Goal: Task Accomplishment & Management: Manage account settings

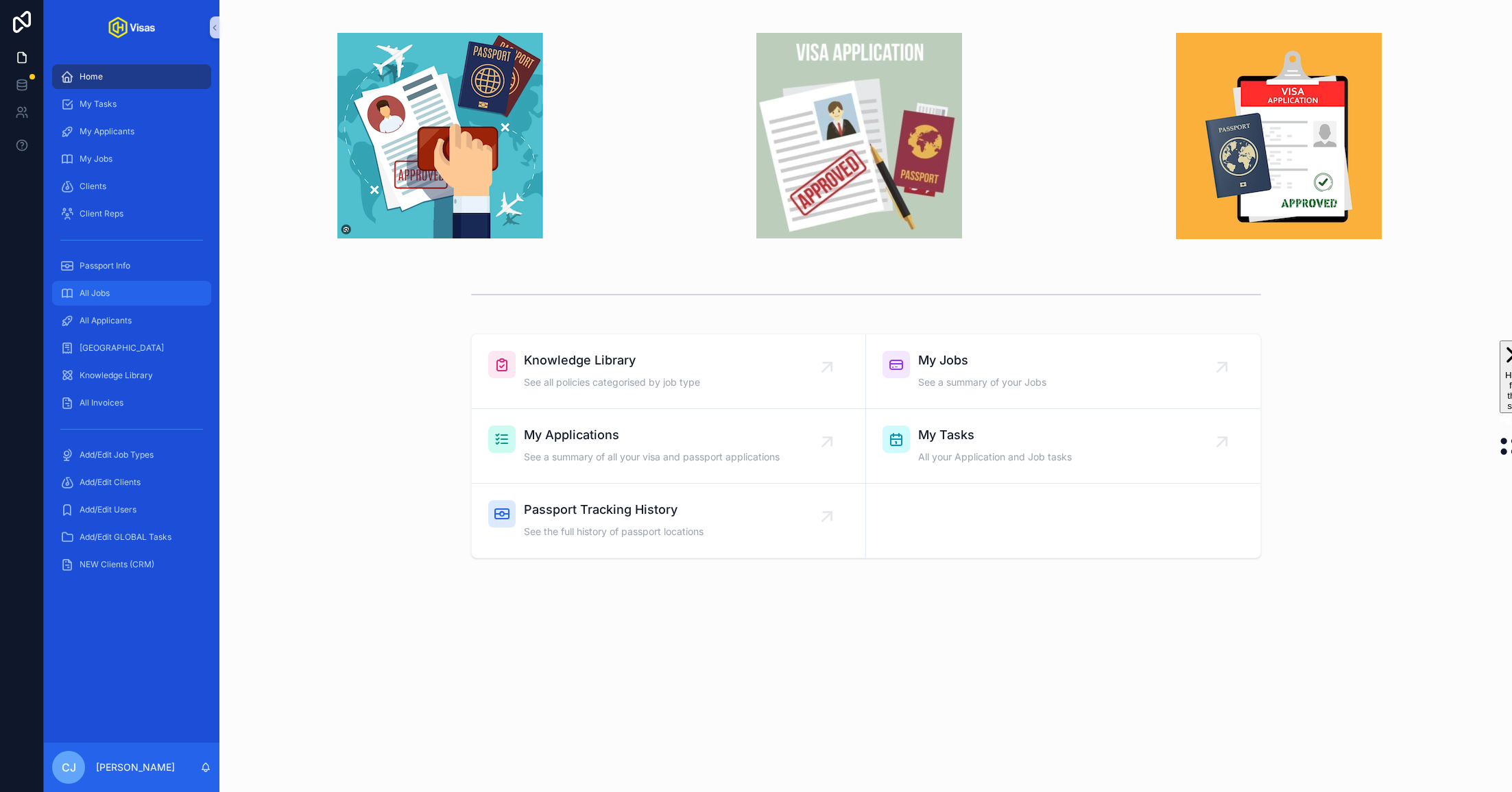
click at [146, 291] on div "All Jobs" at bounding box center [132, 293] width 143 height 22
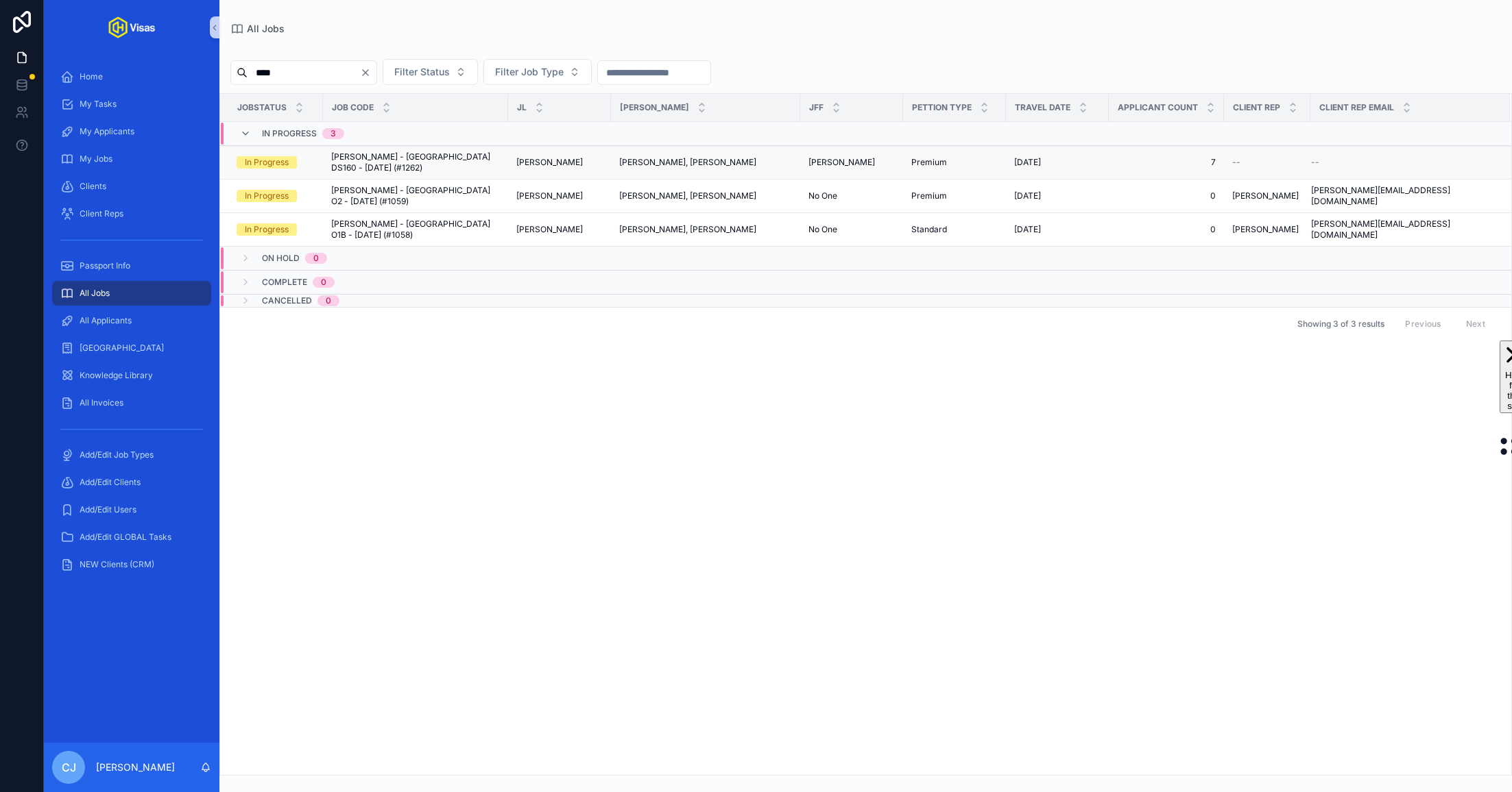
type input "****"
click at [389, 152] on span "[PERSON_NAME] - [GEOGRAPHIC_DATA] DS160 - [DATE] (#1262)" at bounding box center [415, 162] width 169 height 22
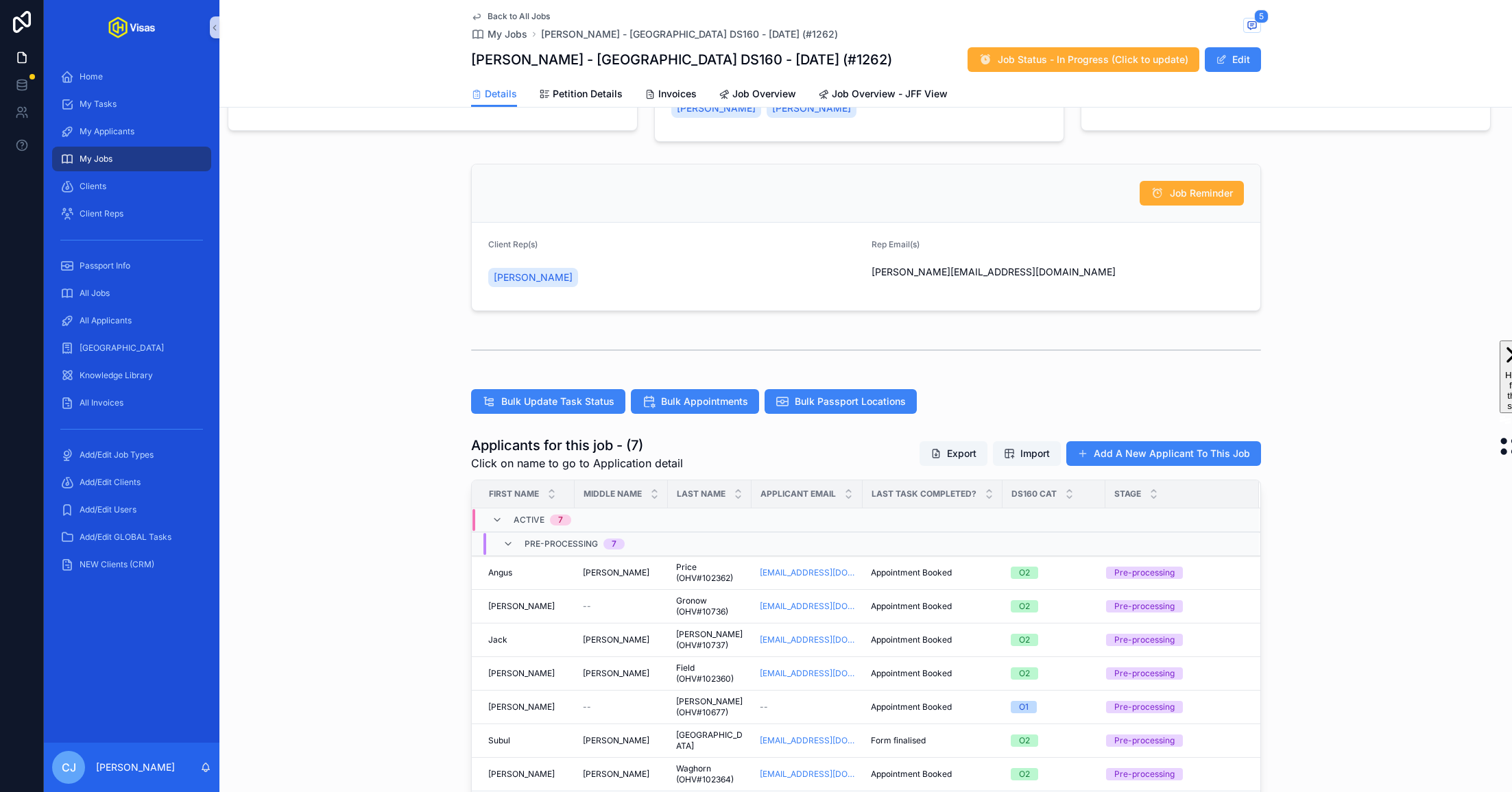
scroll to position [351, 0]
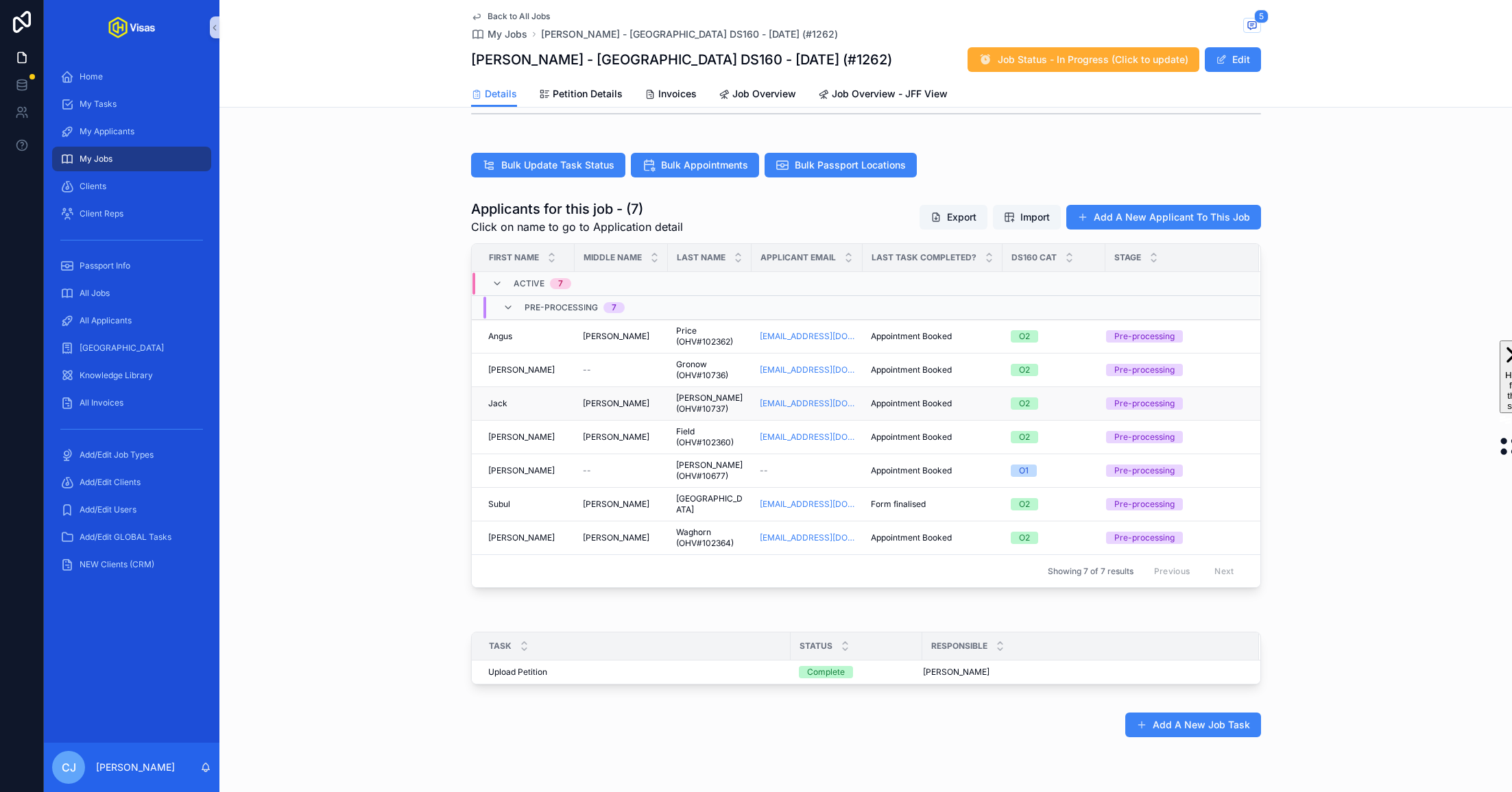
click at [711, 410] on span "[PERSON_NAME] (OHV#10737)" at bounding box center [710, 404] width 67 height 22
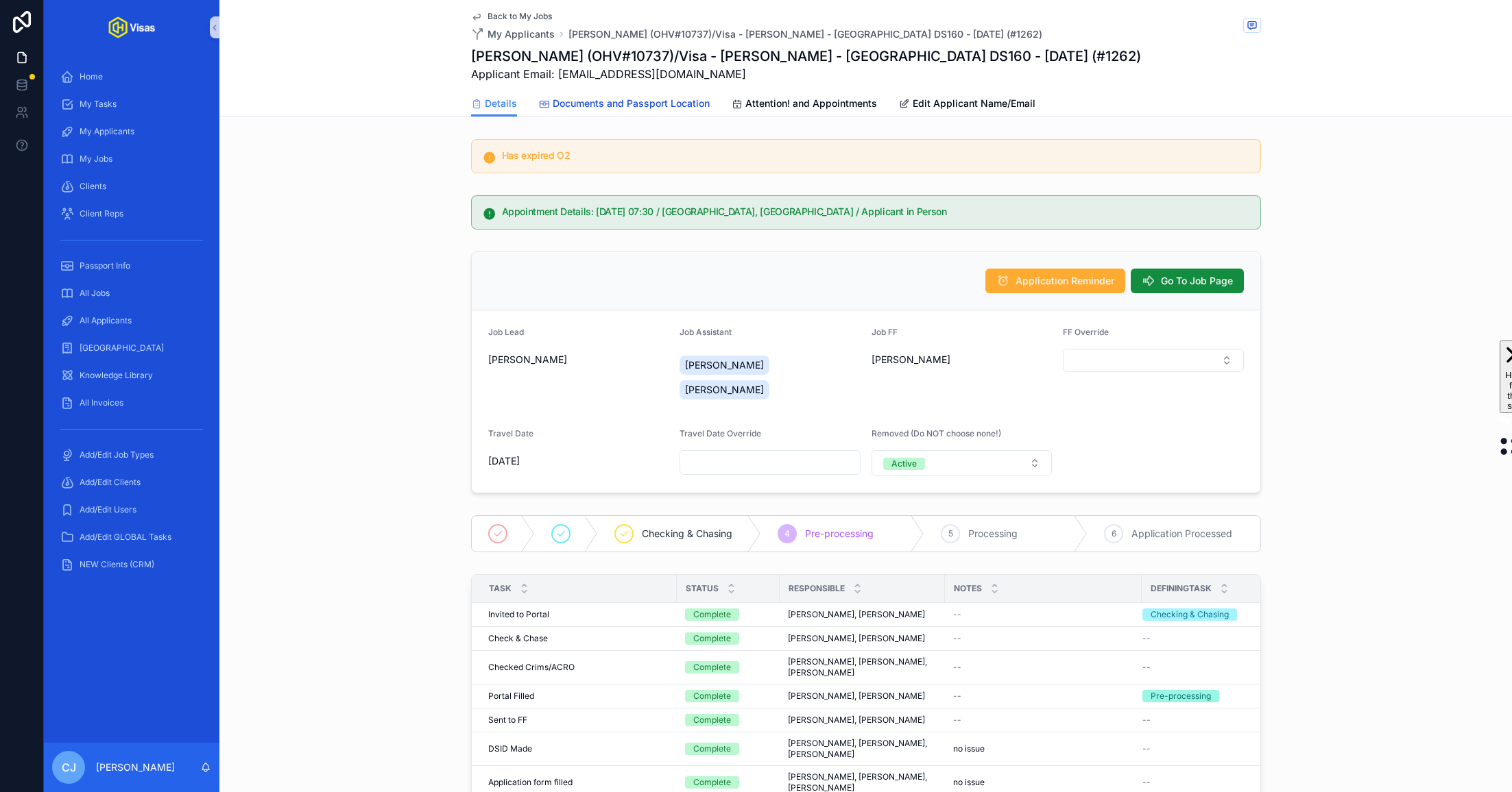
click at [683, 110] on link "Documents and Passport Location" at bounding box center [624, 104] width 171 height 28
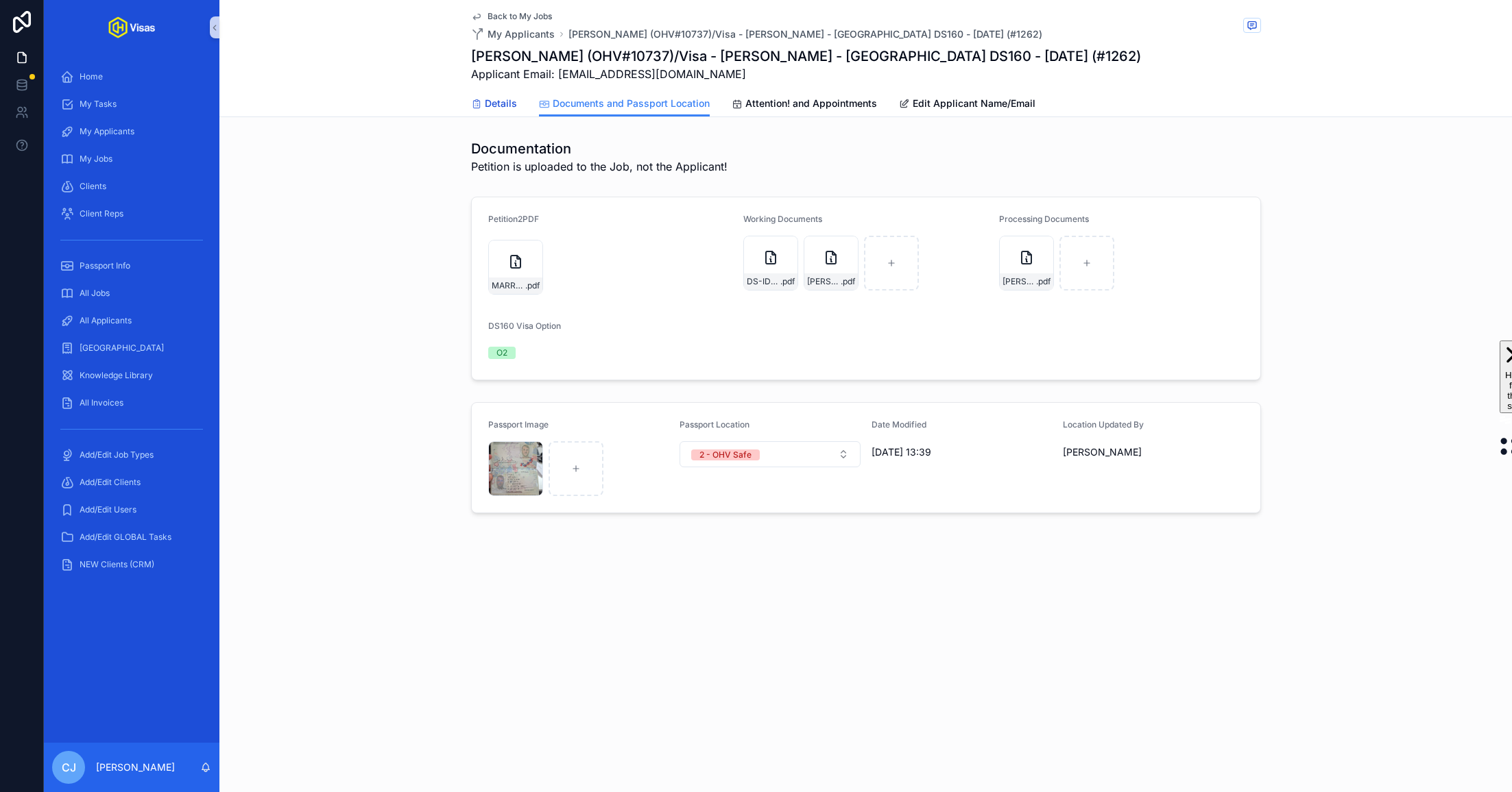
click at [503, 114] on link "Details" at bounding box center [494, 104] width 46 height 28
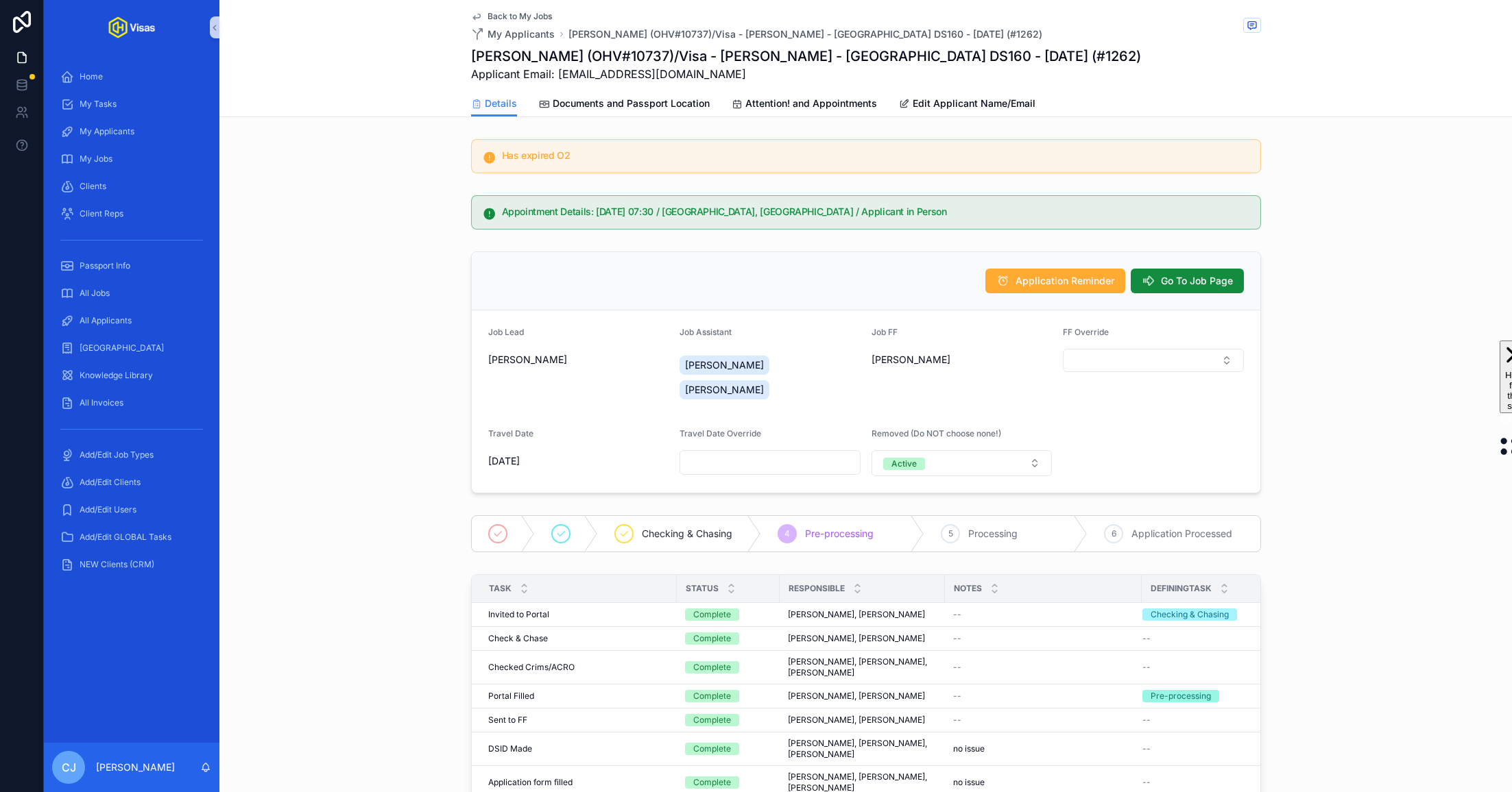
click at [537, 19] on span "Back to My Jobs" at bounding box center [520, 16] width 65 height 11
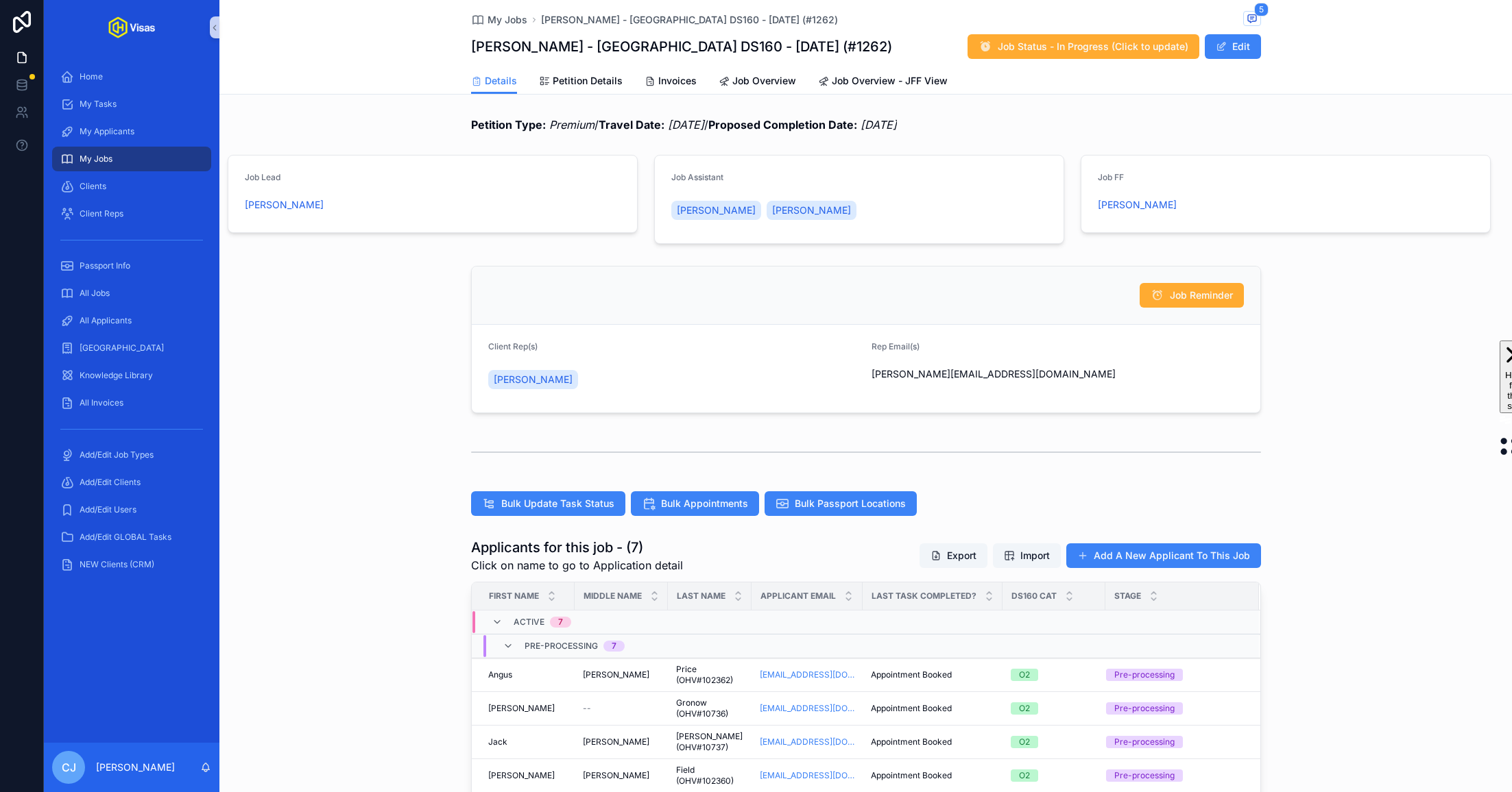
scroll to position [298, 0]
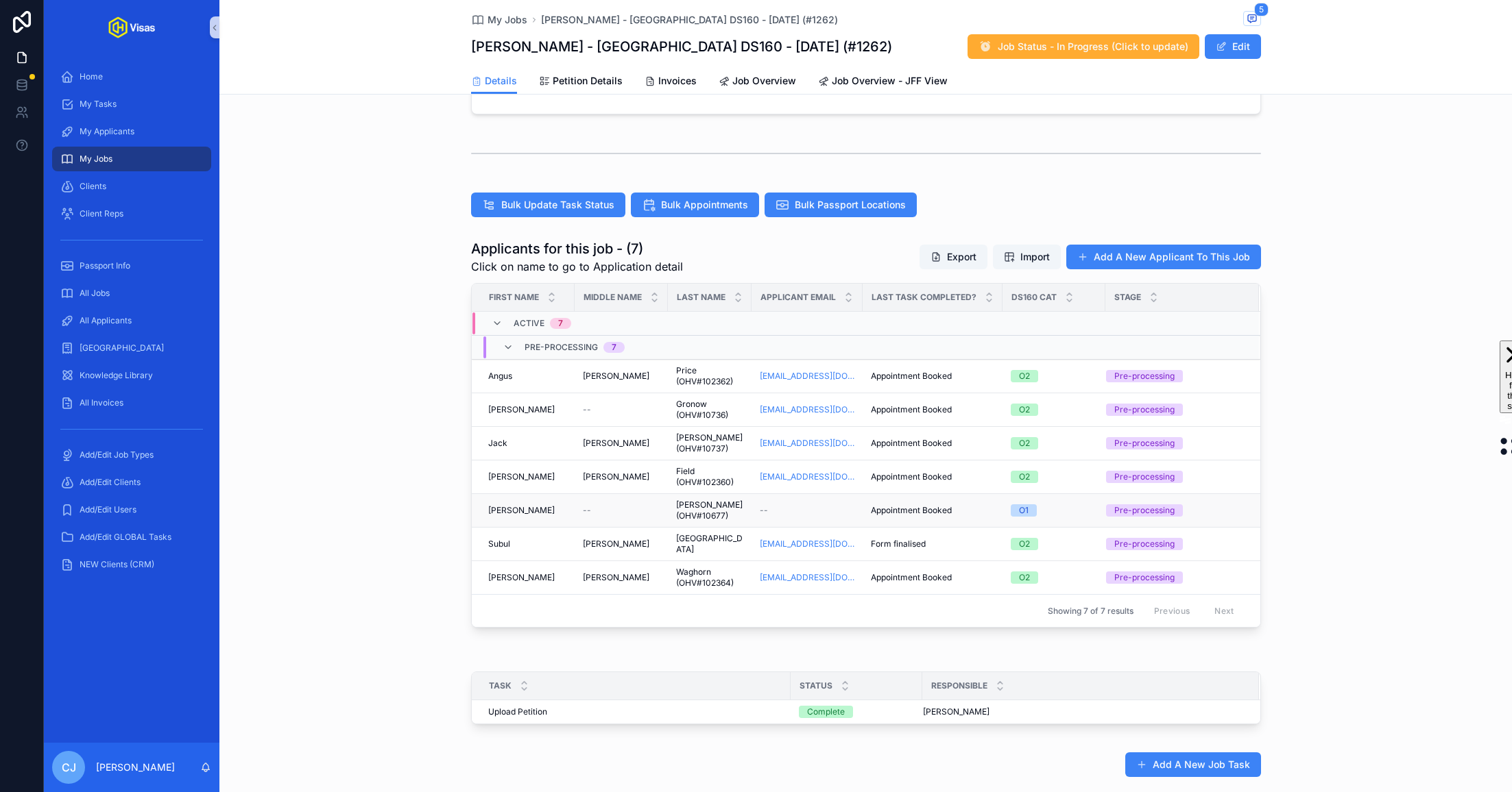
click at [739, 506] on span "[PERSON_NAME] (OHV#10677)" at bounding box center [710, 510] width 67 height 22
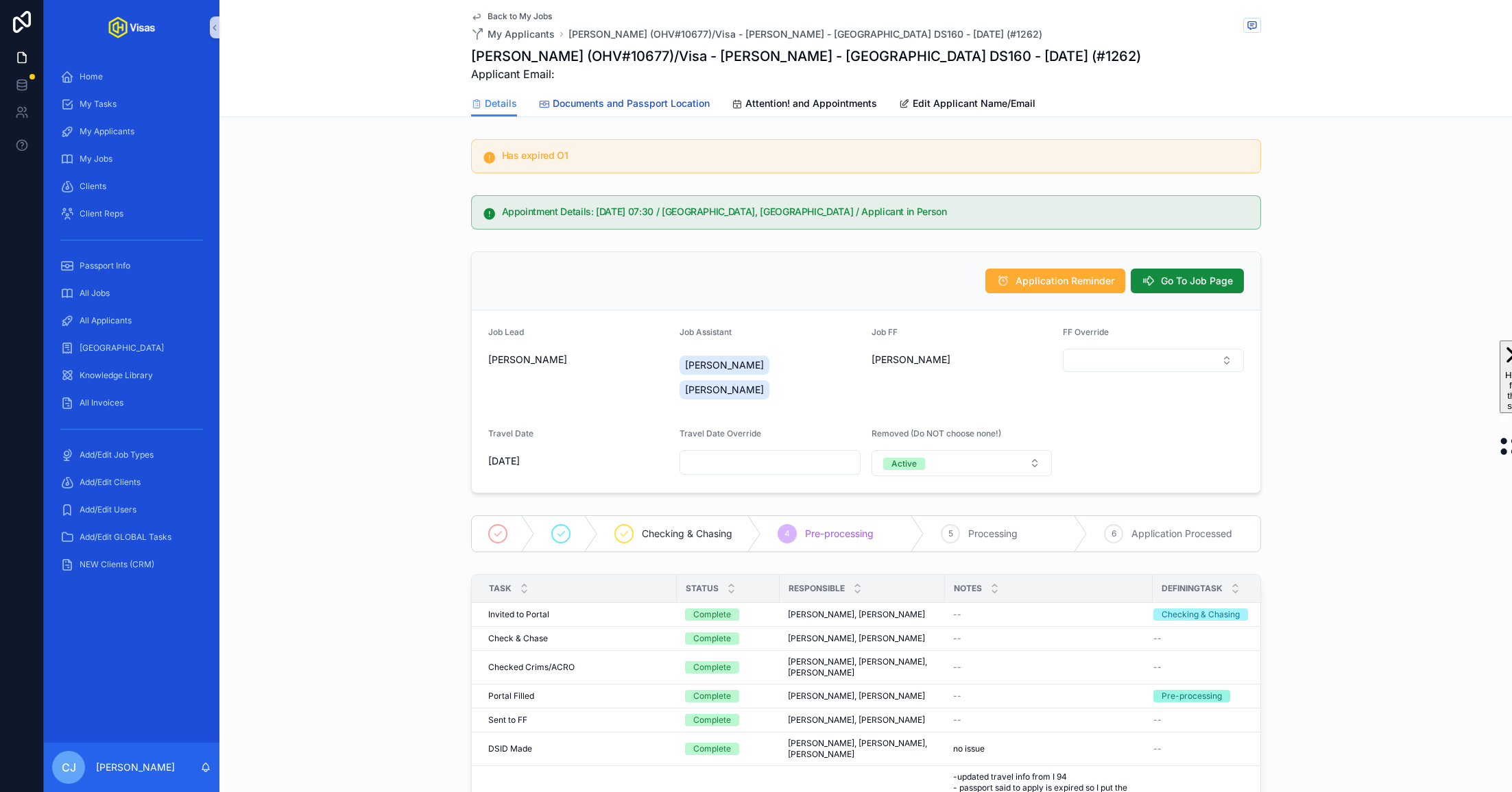
click at [617, 101] on span "Documents and Passport Location" at bounding box center [631, 103] width 157 height 13
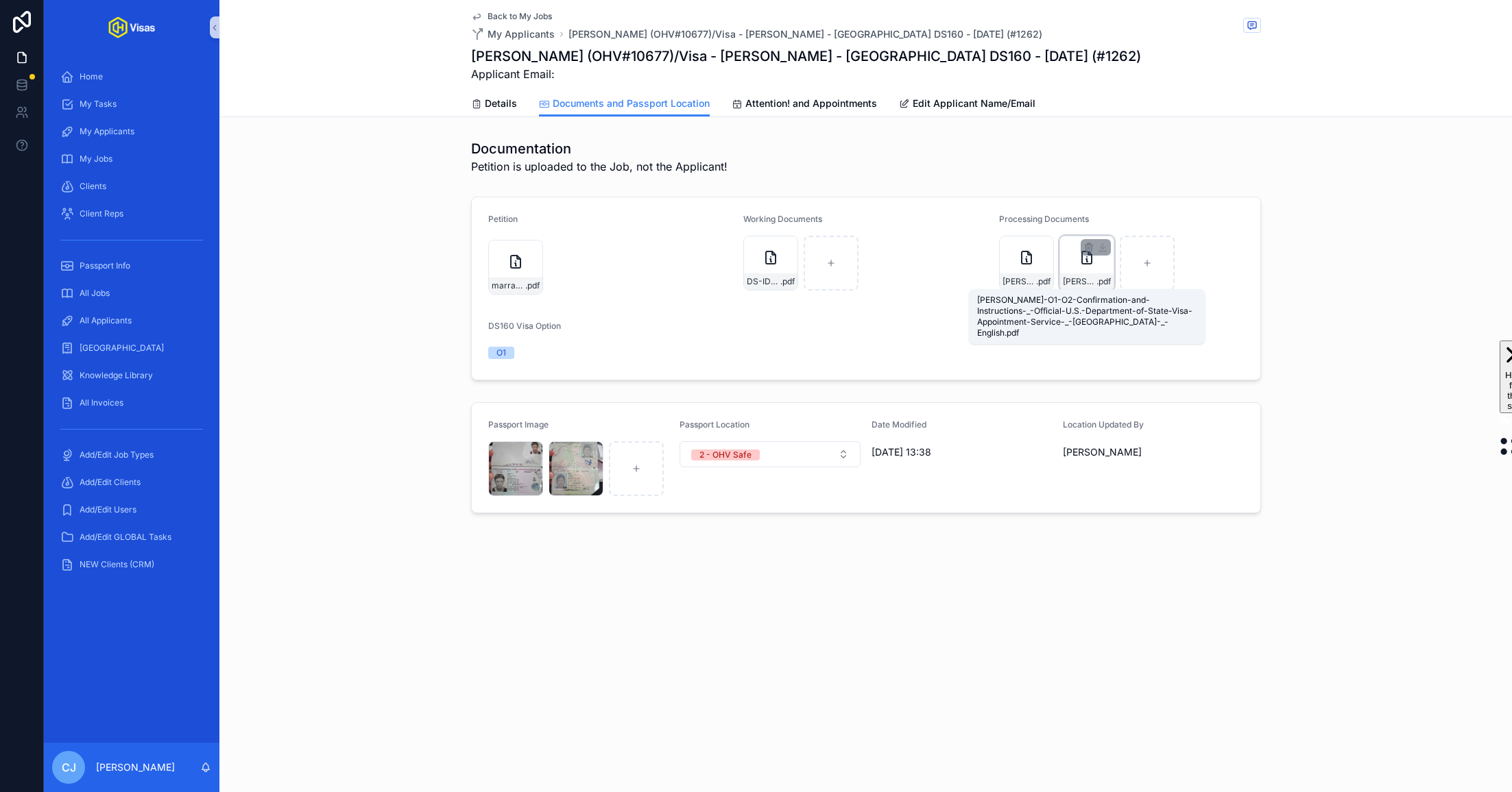
click at [1080, 278] on span "[PERSON_NAME]-O1-O2-Confirmation-and-Instructions-_-Official-U.S.-Department-of…" at bounding box center [1080, 282] width 34 height 11
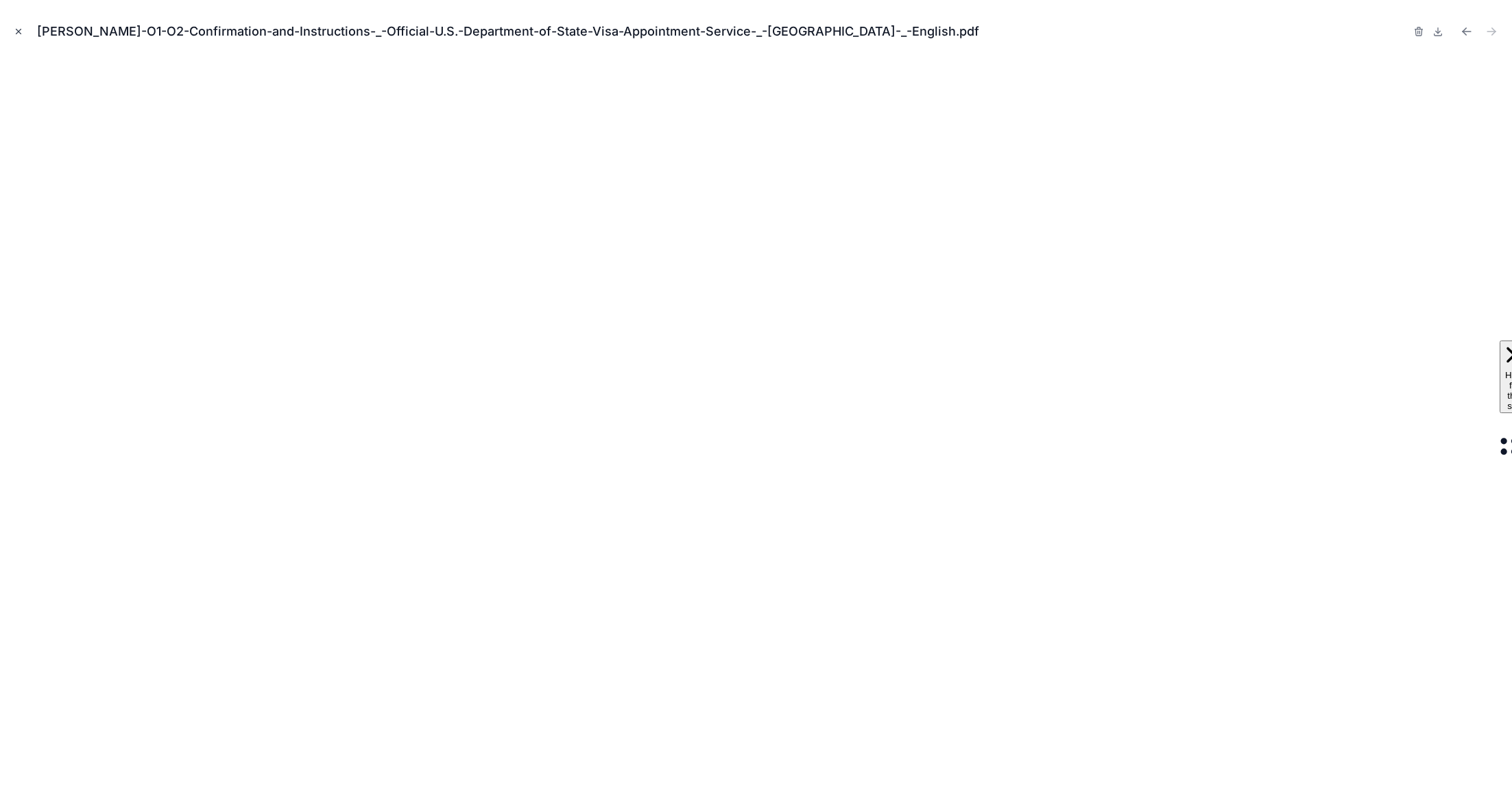
click at [20, 24] on button "Close modal" at bounding box center [19, 32] width 15 height 15
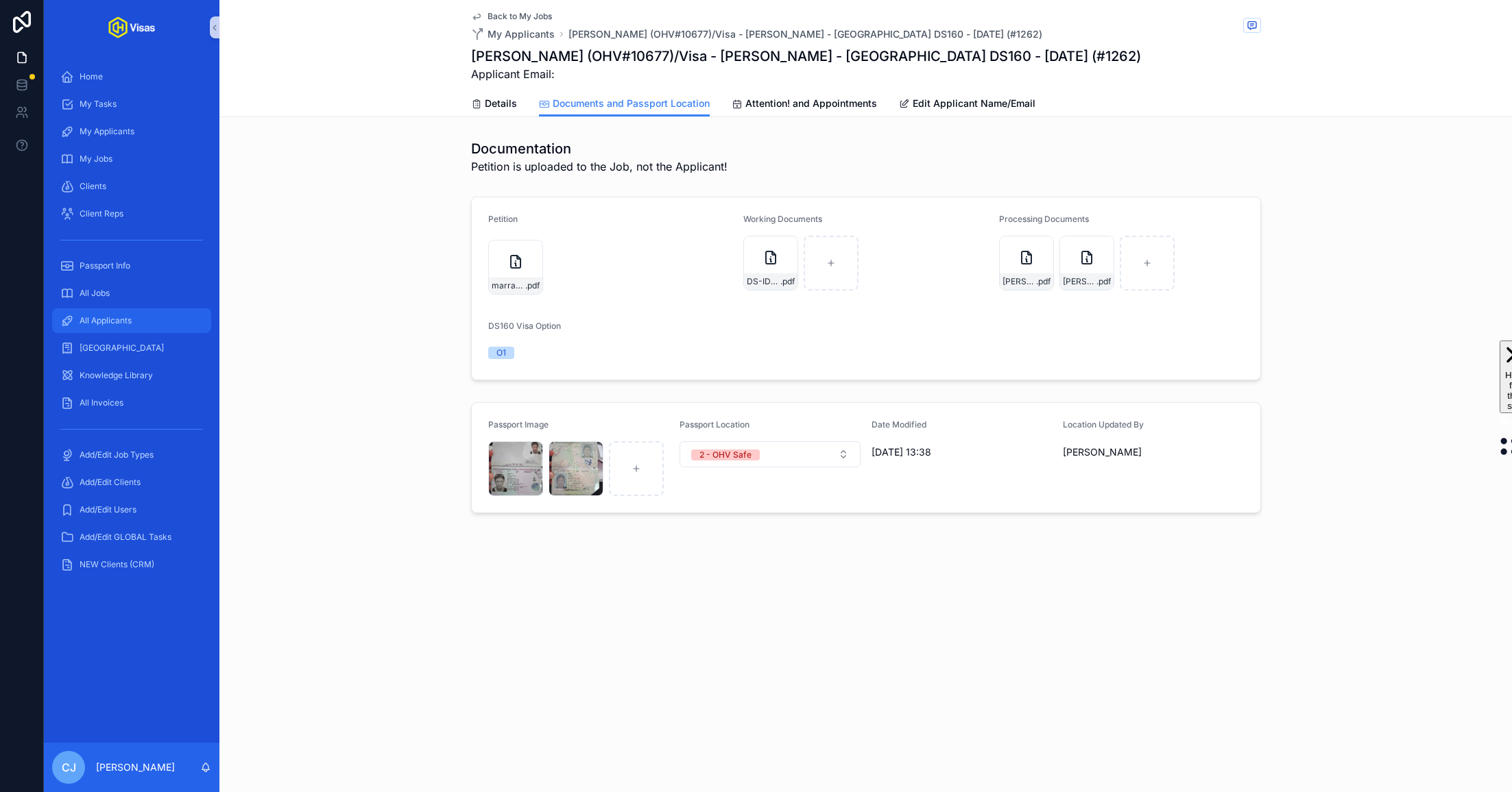
click at [142, 310] on div "All Applicants" at bounding box center [132, 321] width 143 height 22
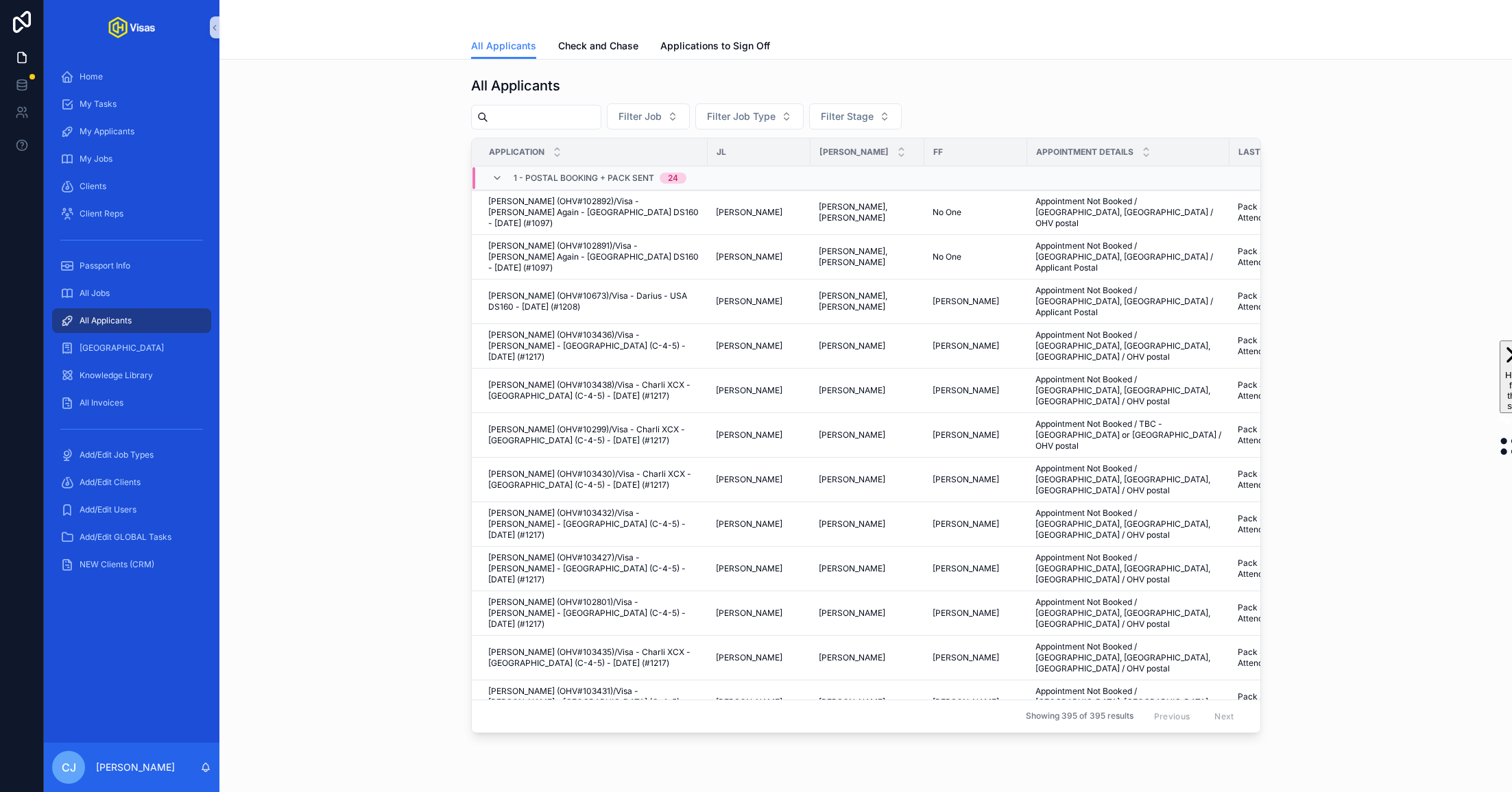
click at [545, 120] on input "scrollable content" at bounding box center [544, 117] width 113 height 19
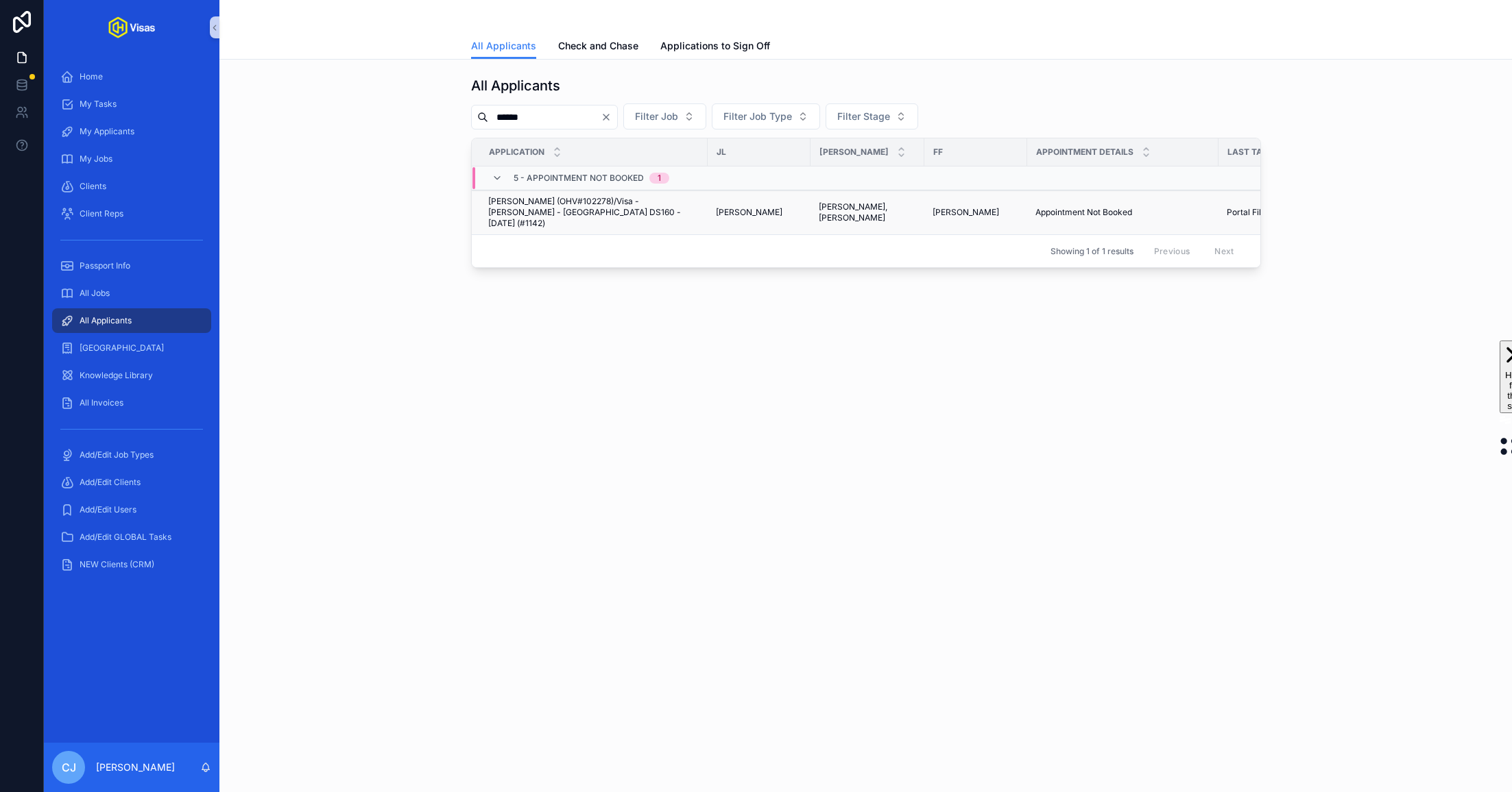
type input "******"
click at [648, 203] on span "[PERSON_NAME] (OHV#102278)/Visa - [PERSON_NAME] - [GEOGRAPHIC_DATA] DS160 - [DA…" at bounding box center [593, 212] width 211 height 33
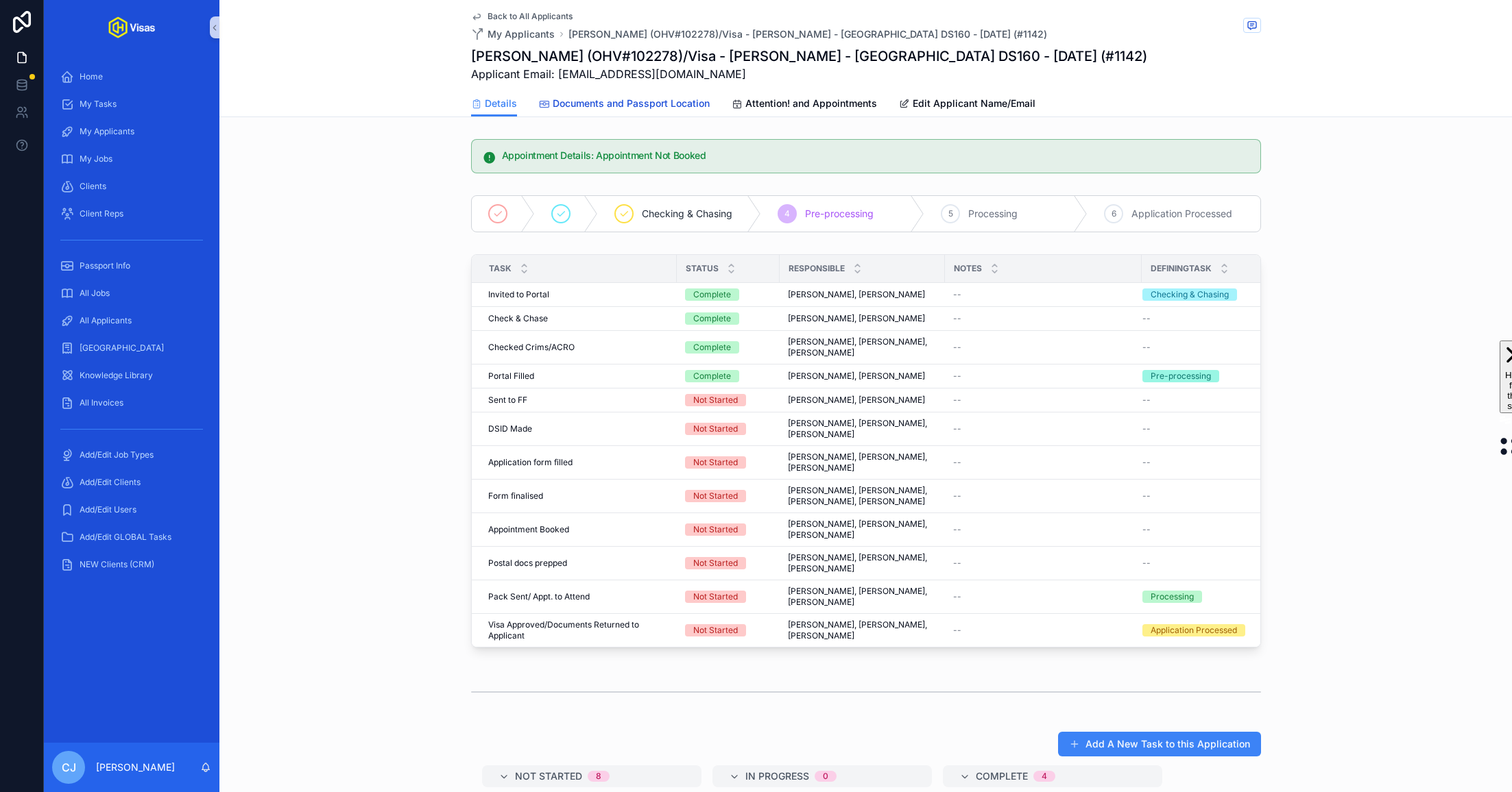
click at [651, 106] on span "Documents and Passport Location" at bounding box center [631, 103] width 157 height 13
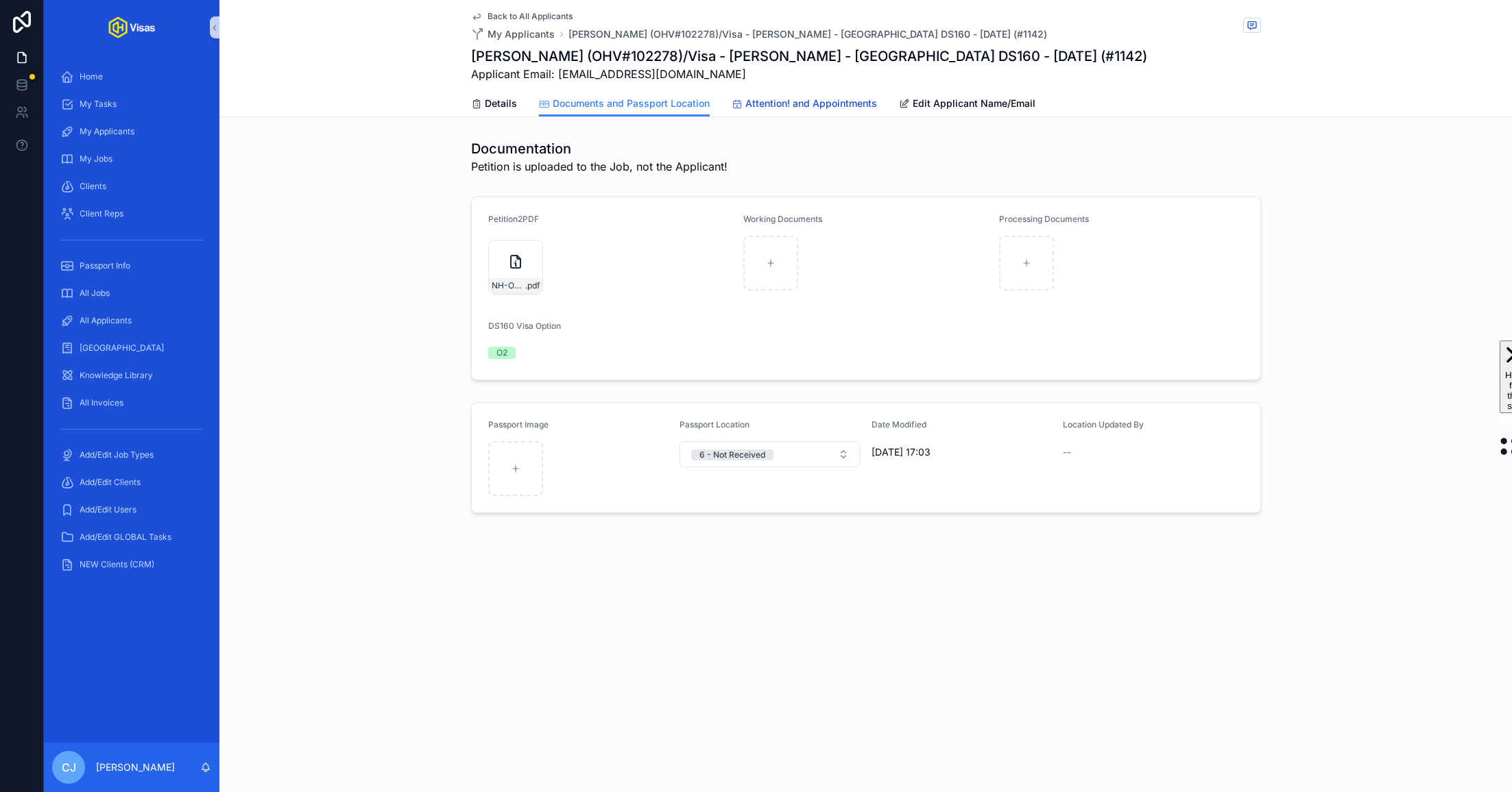
click at [769, 98] on span "Attention! and Appointments" at bounding box center [811, 103] width 132 height 13
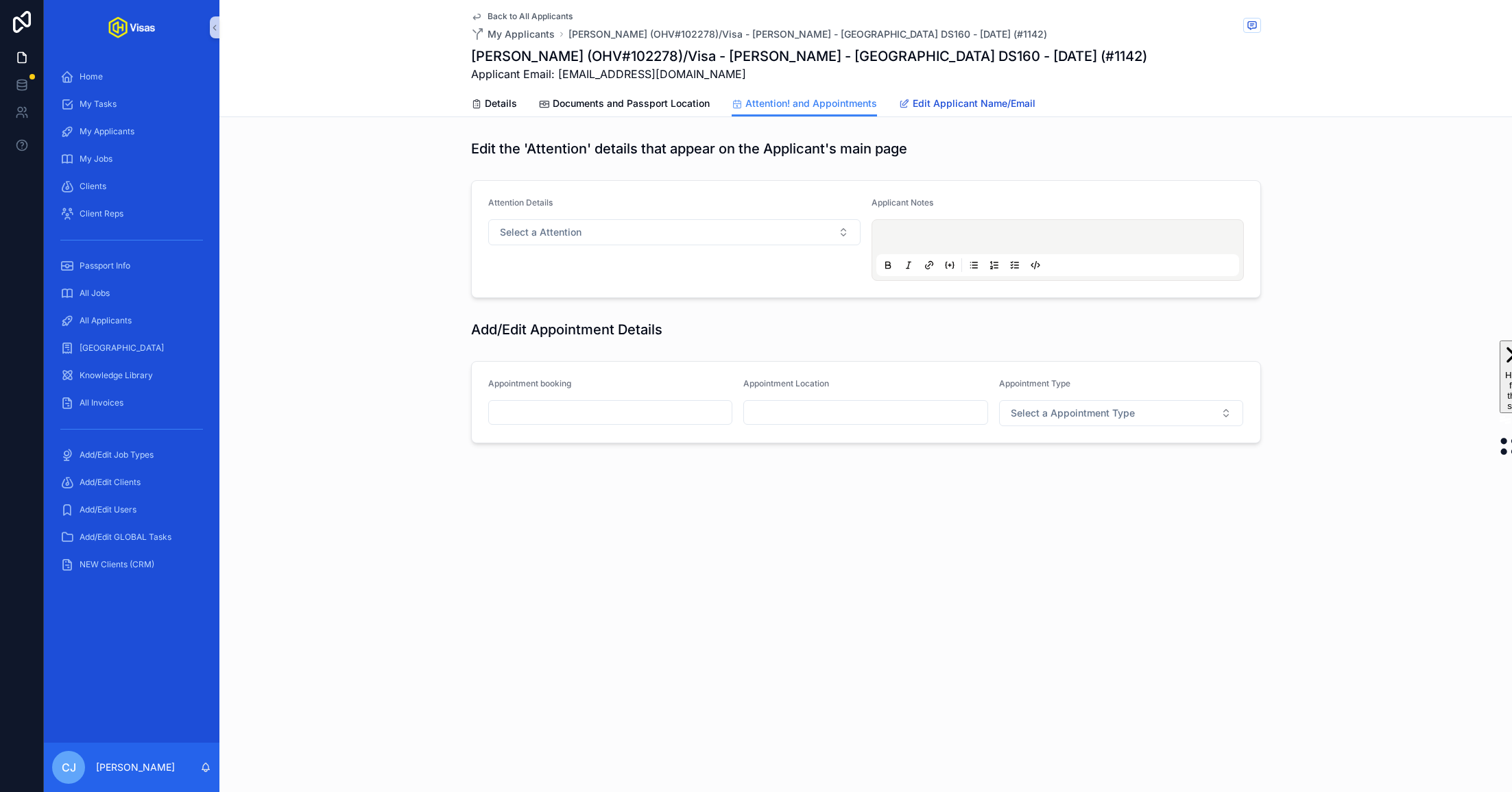
click at [948, 103] on span "Edit Applicant Name/Email" at bounding box center [974, 103] width 123 height 13
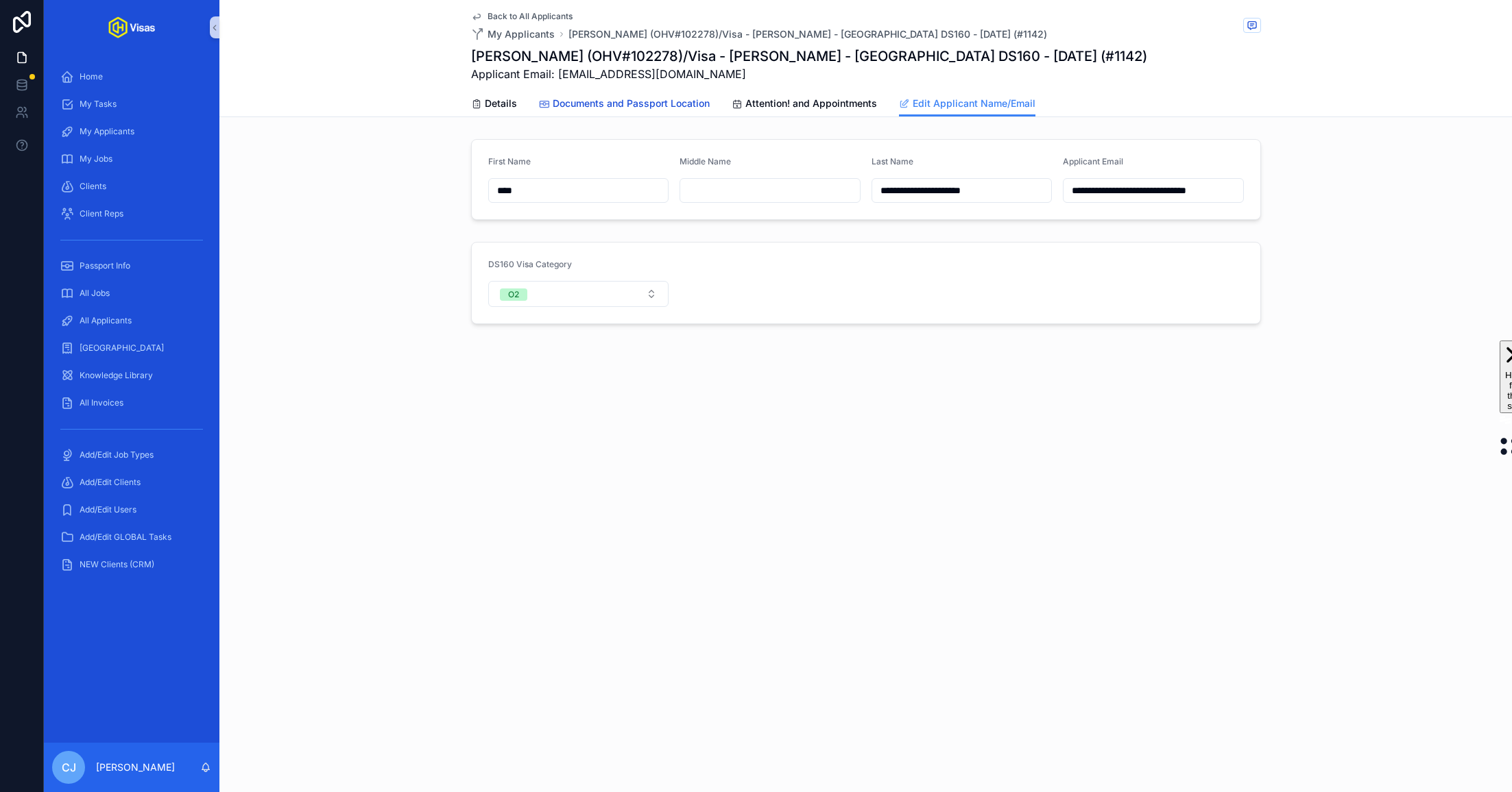
click at [690, 101] on span "Documents and Passport Location" at bounding box center [631, 103] width 157 height 13
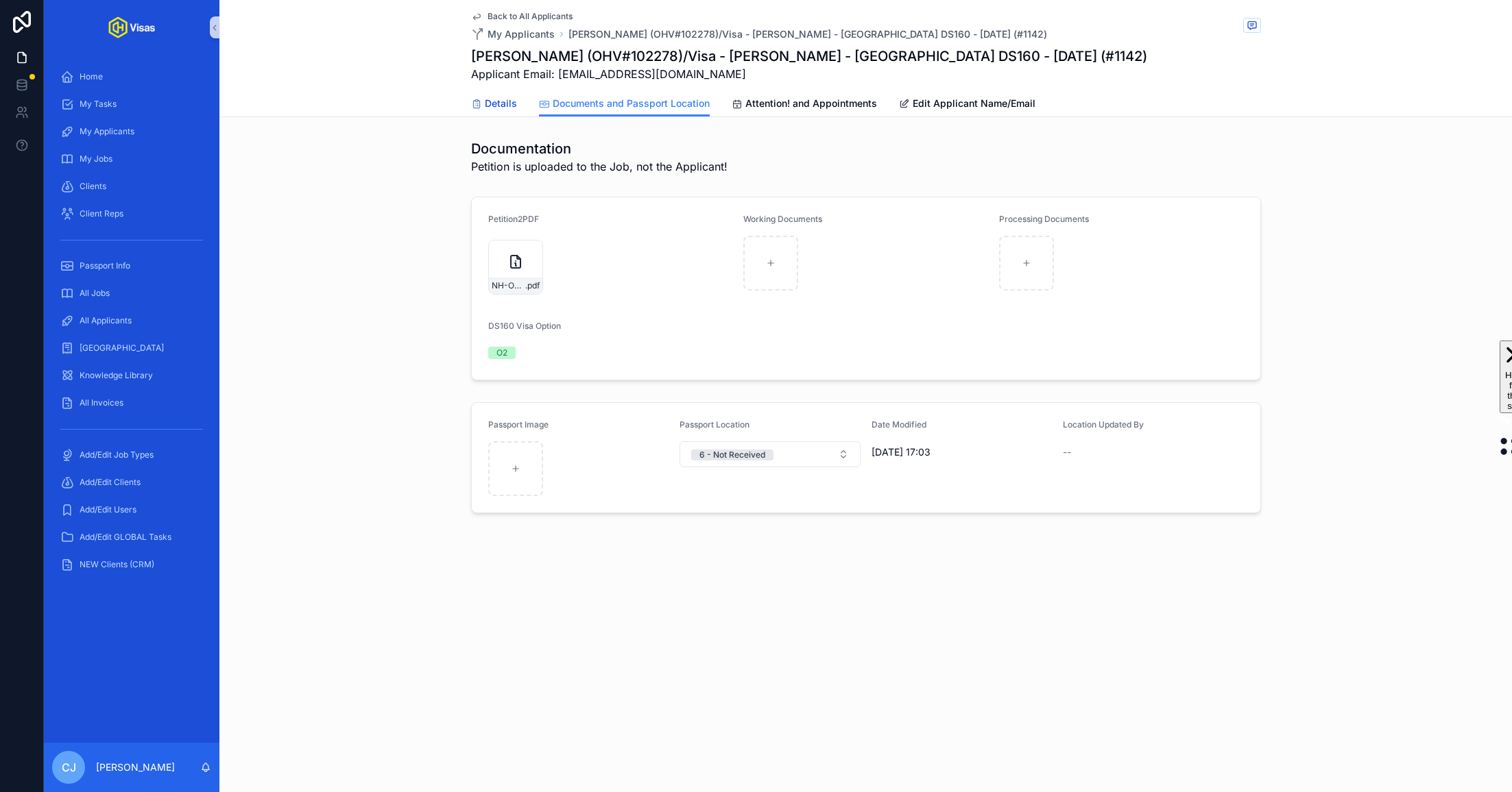
click at [494, 97] on span "Details" at bounding box center [500, 103] width 32 height 13
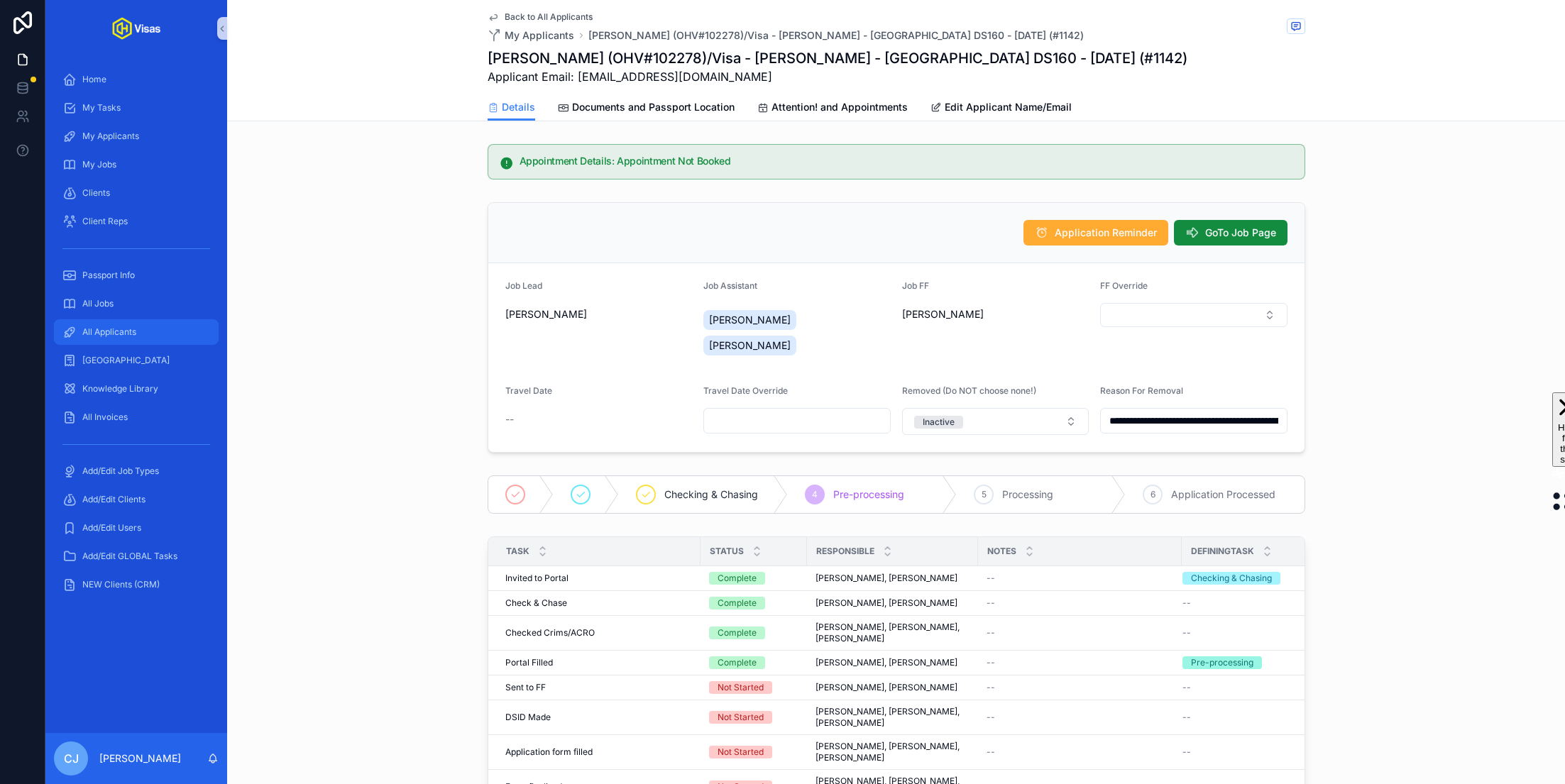
click at [117, 333] on span "All Applicants" at bounding box center [110, 332] width 54 height 11
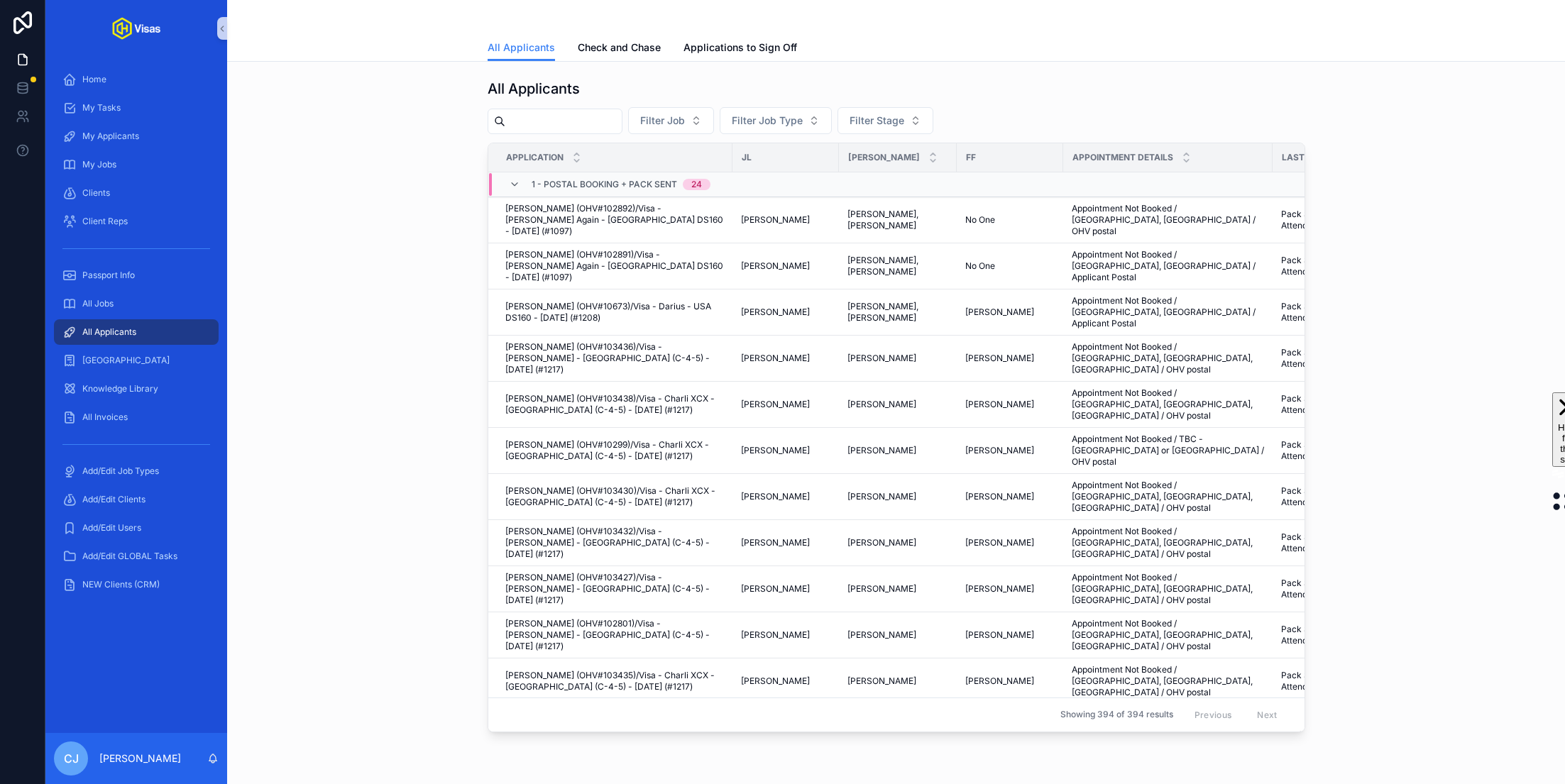
click at [523, 129] on input "scrollable content" at bounding box center [563, 121] width 117 height 20
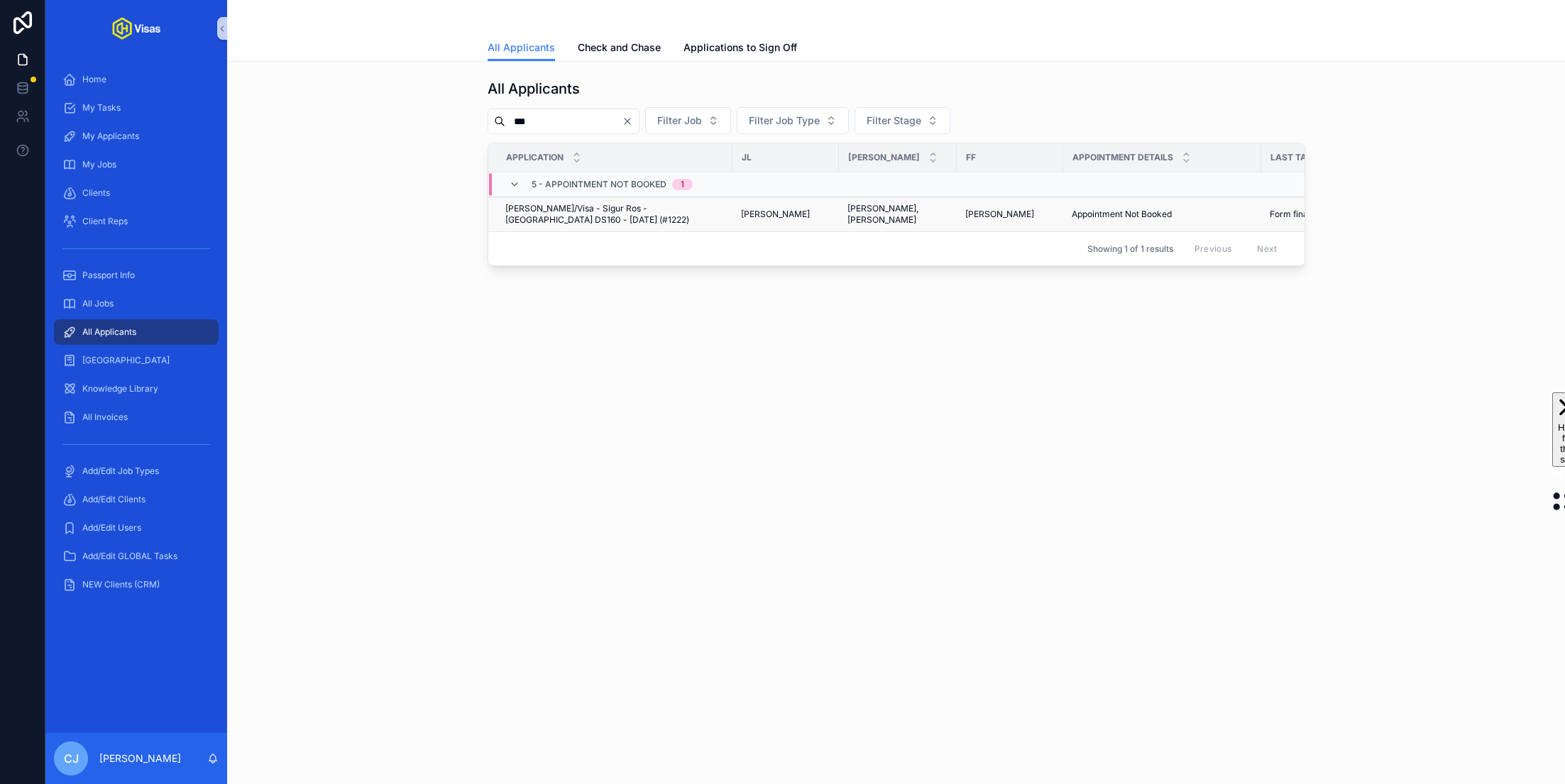
type input "***"
click at [582, 217] on span "Sigurdur Geirdal Ragnarsson/Visa - Sigur Ros - USA DS160 - Jun/25 (#1222)" at bounding box center [614, 214] width 218 height 23
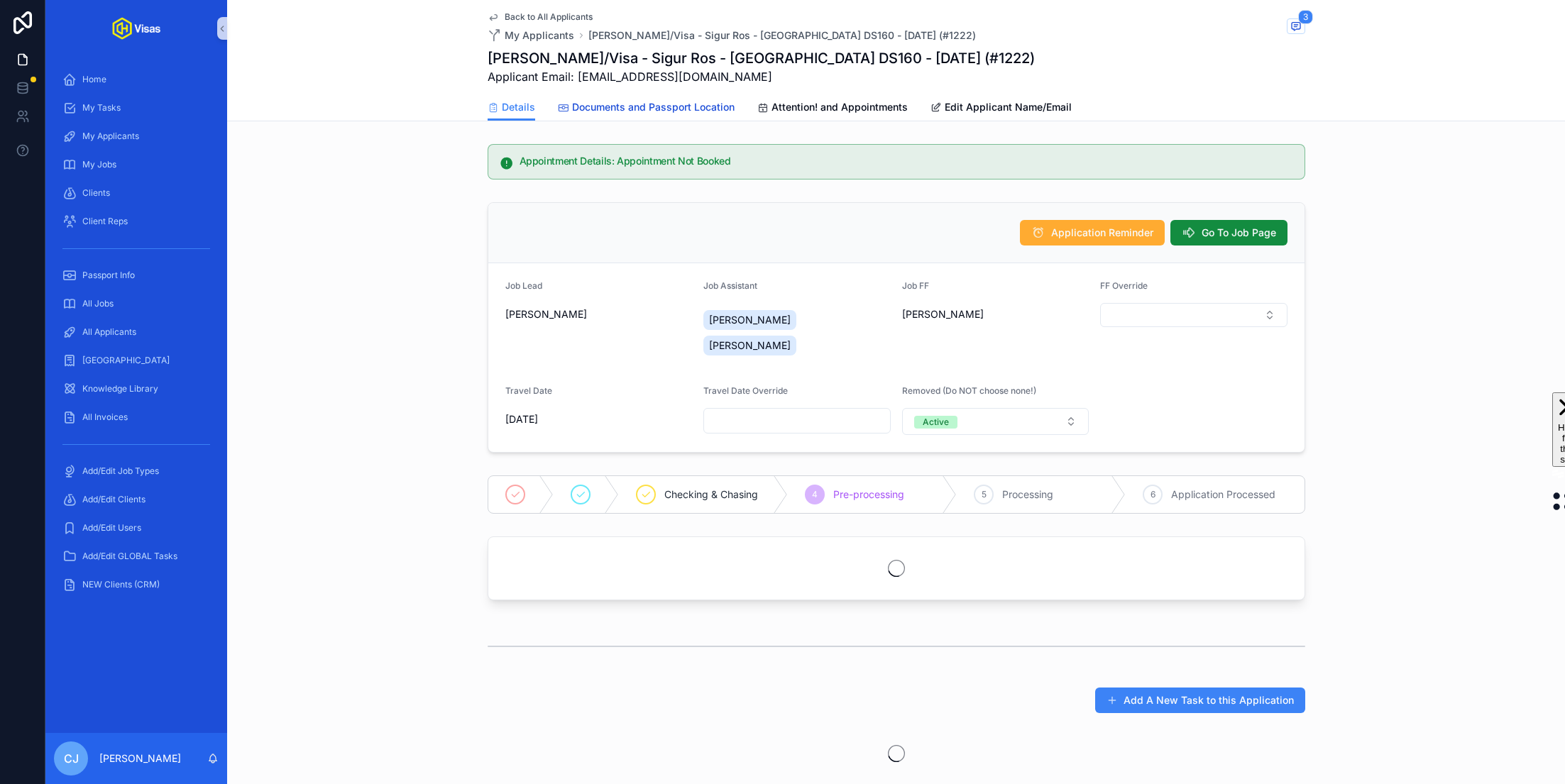
click at [712, 117] on link "Documents and Passport Location" at bounding box center [646, 108] width 177 height 29
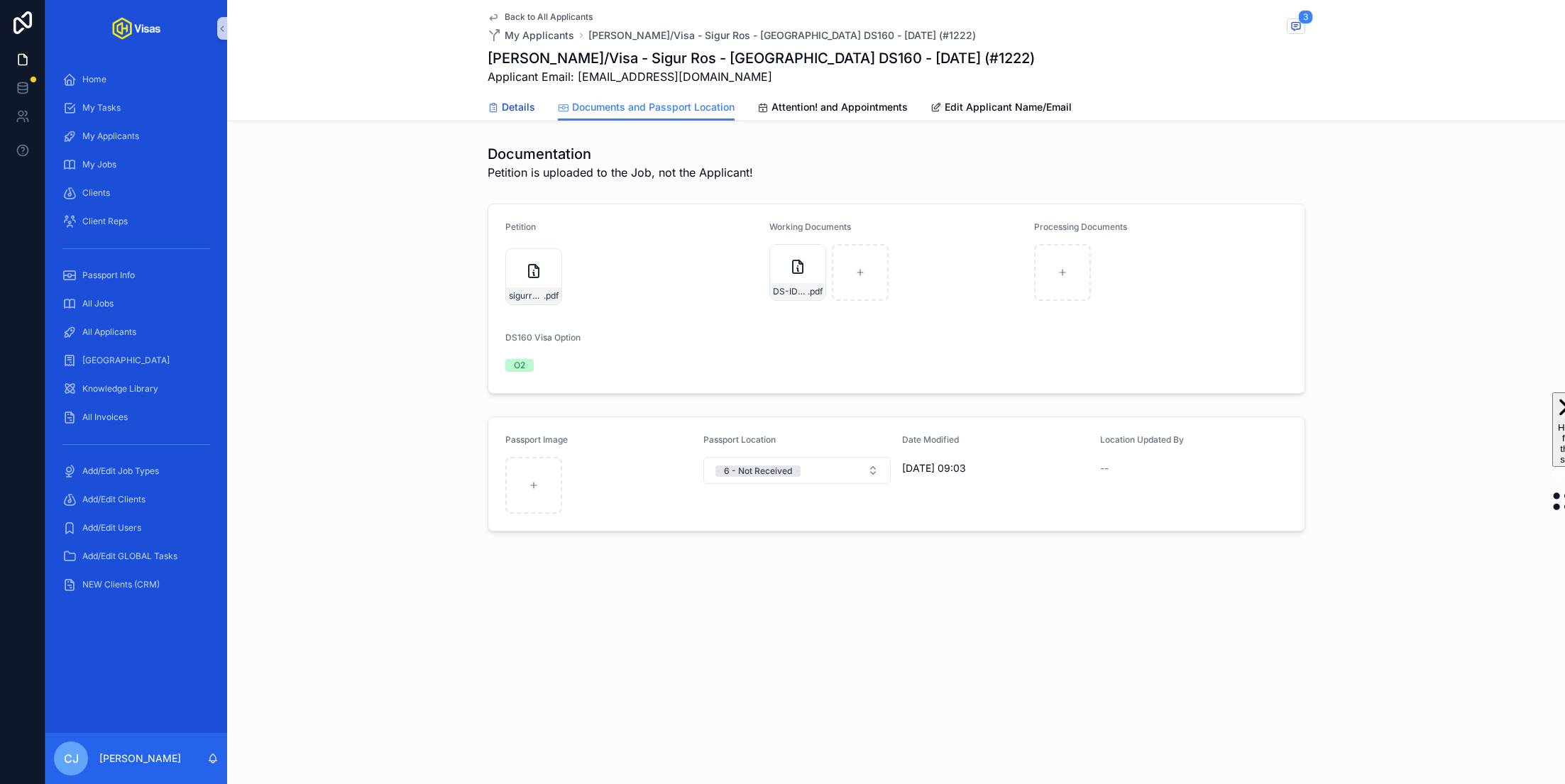
click at [521, 98] on link "Details" at bounding box center [511, 108] width 48 height 29
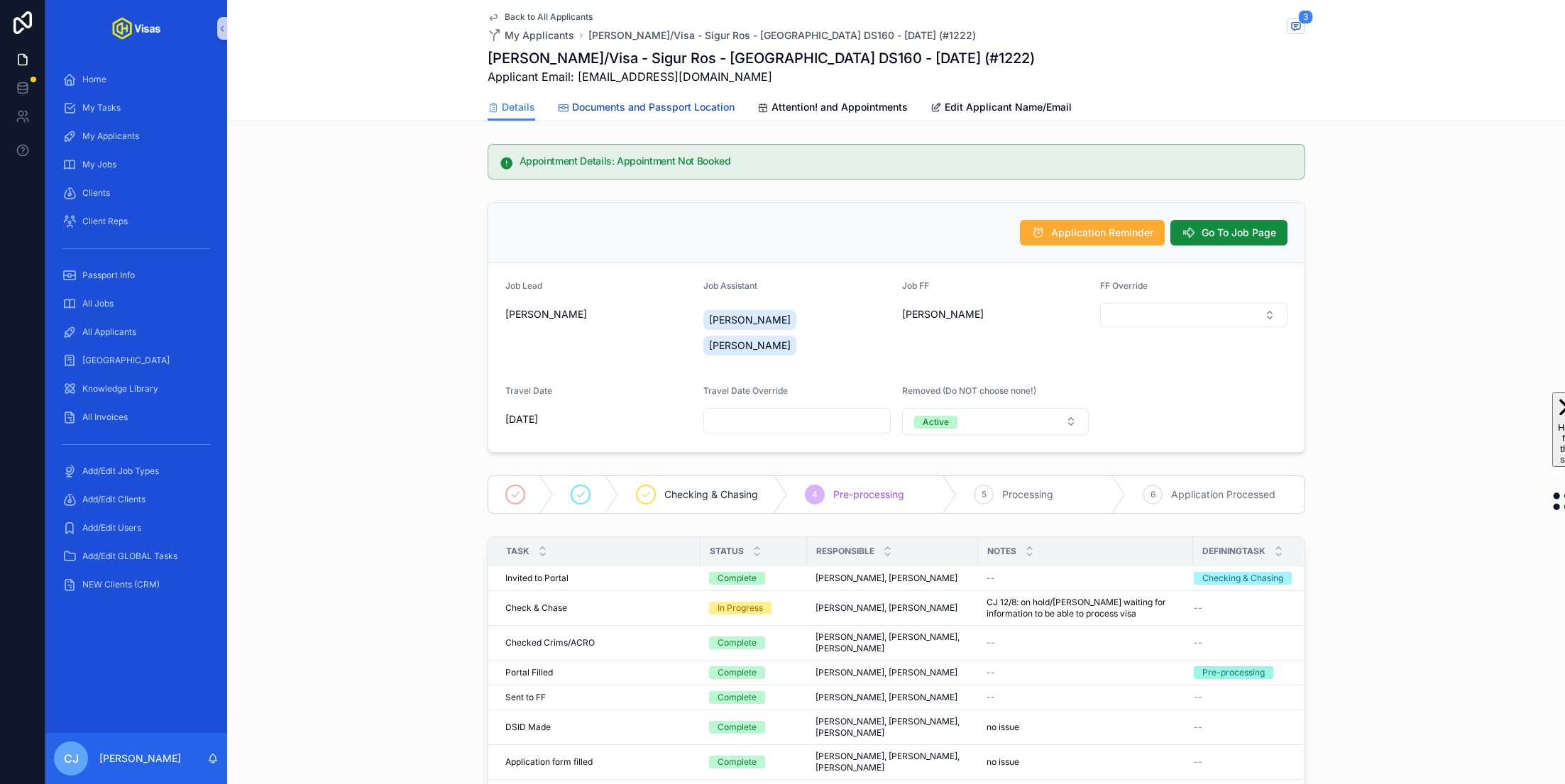
click at [701, 106] on span "Documents and Passport Location" at bounding box center [653, 107] width 163 height 14
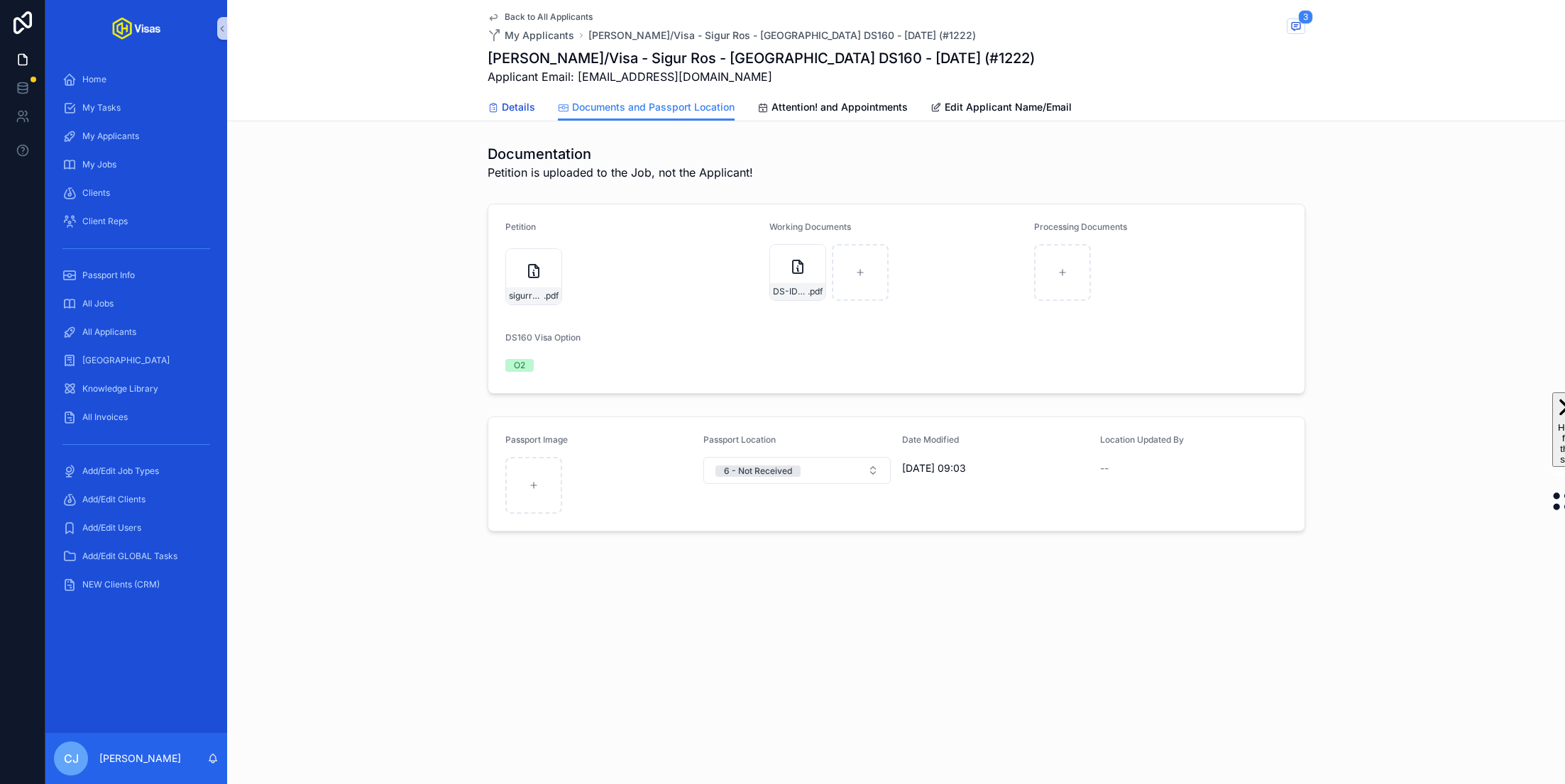
click at [511, 105] on span "Details" at bounding box center [518, 107] width 33 height 14
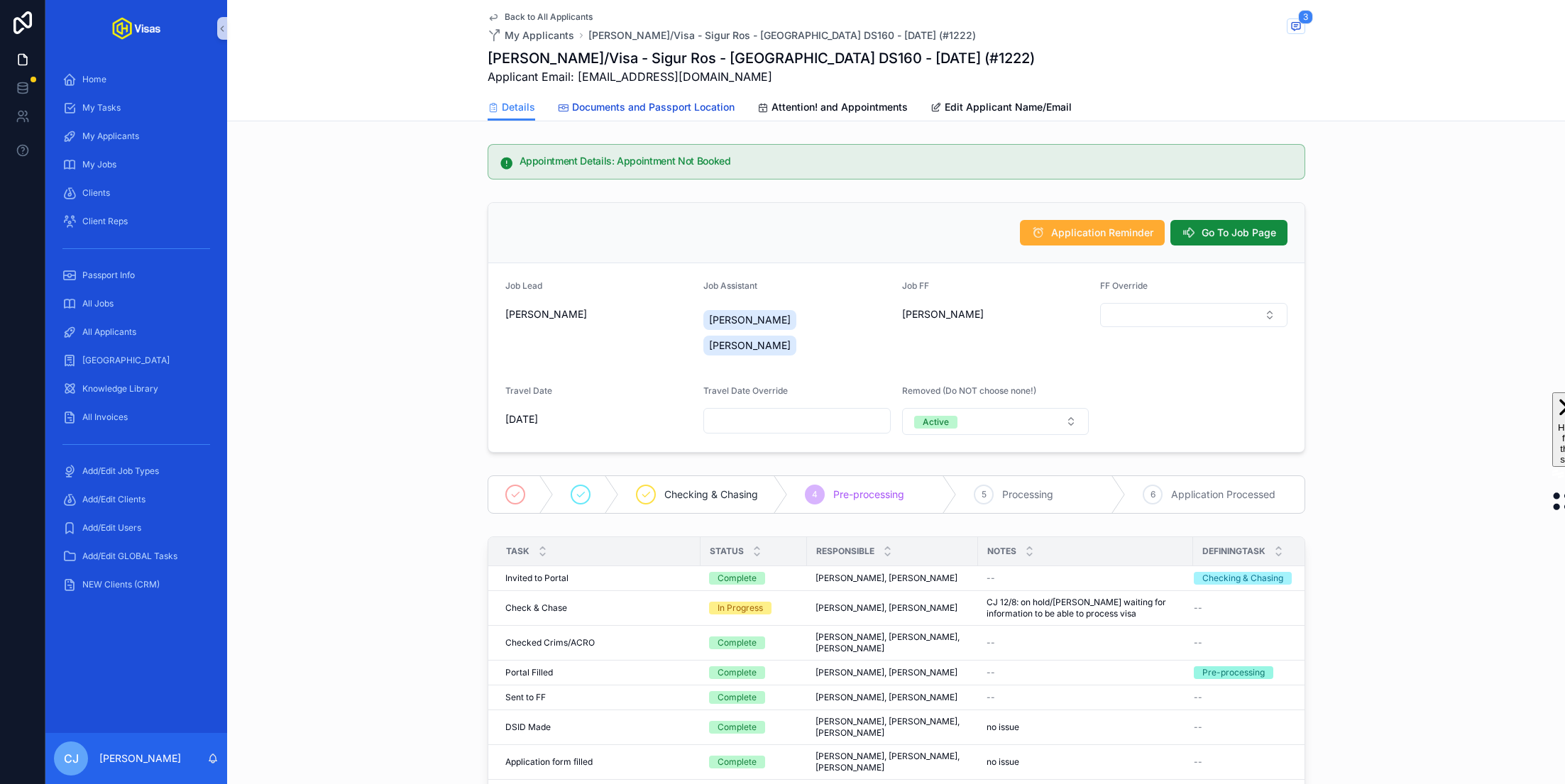
click at [691, 114] on link "Documents and Passport Location" at bounding box center [646, 108] width 177 height 29
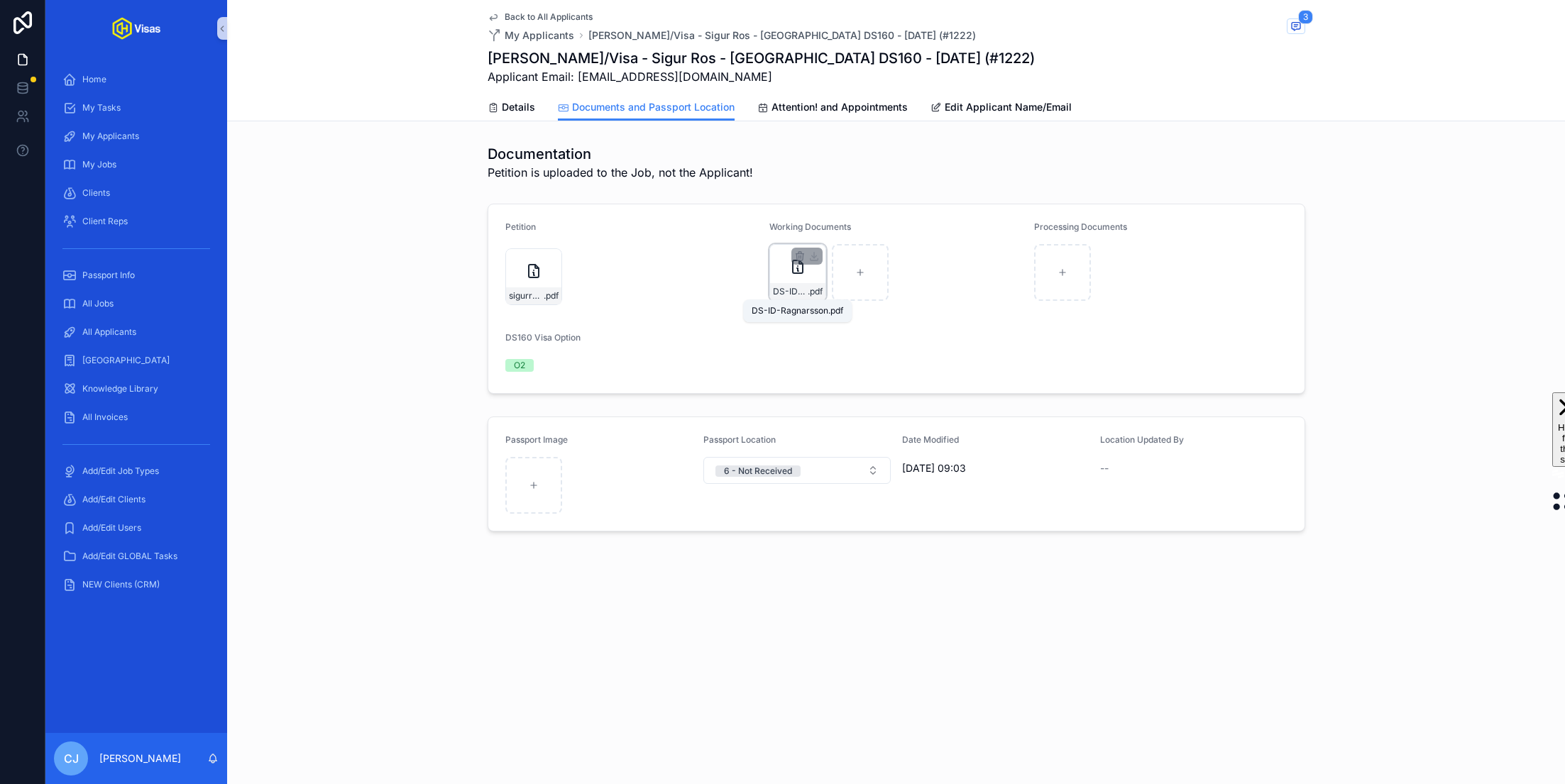
click at [797, 294] on span "DS-ID-Ragnarsson" at bounding box center [790, 291] width 35 height 11
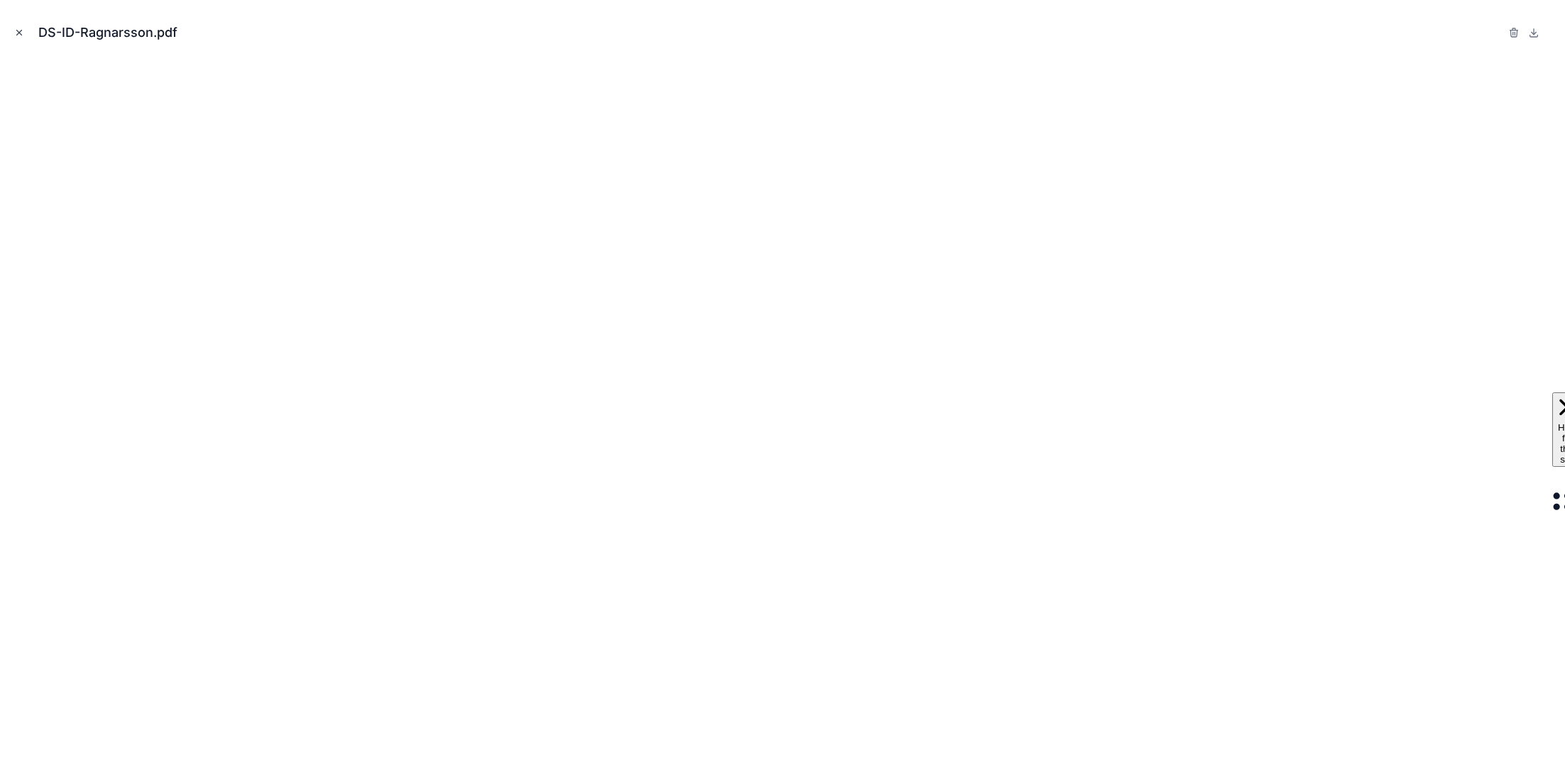
click at [14, 29] on icon "Close modal" at bounding box center [18, 32] width 10 height 10
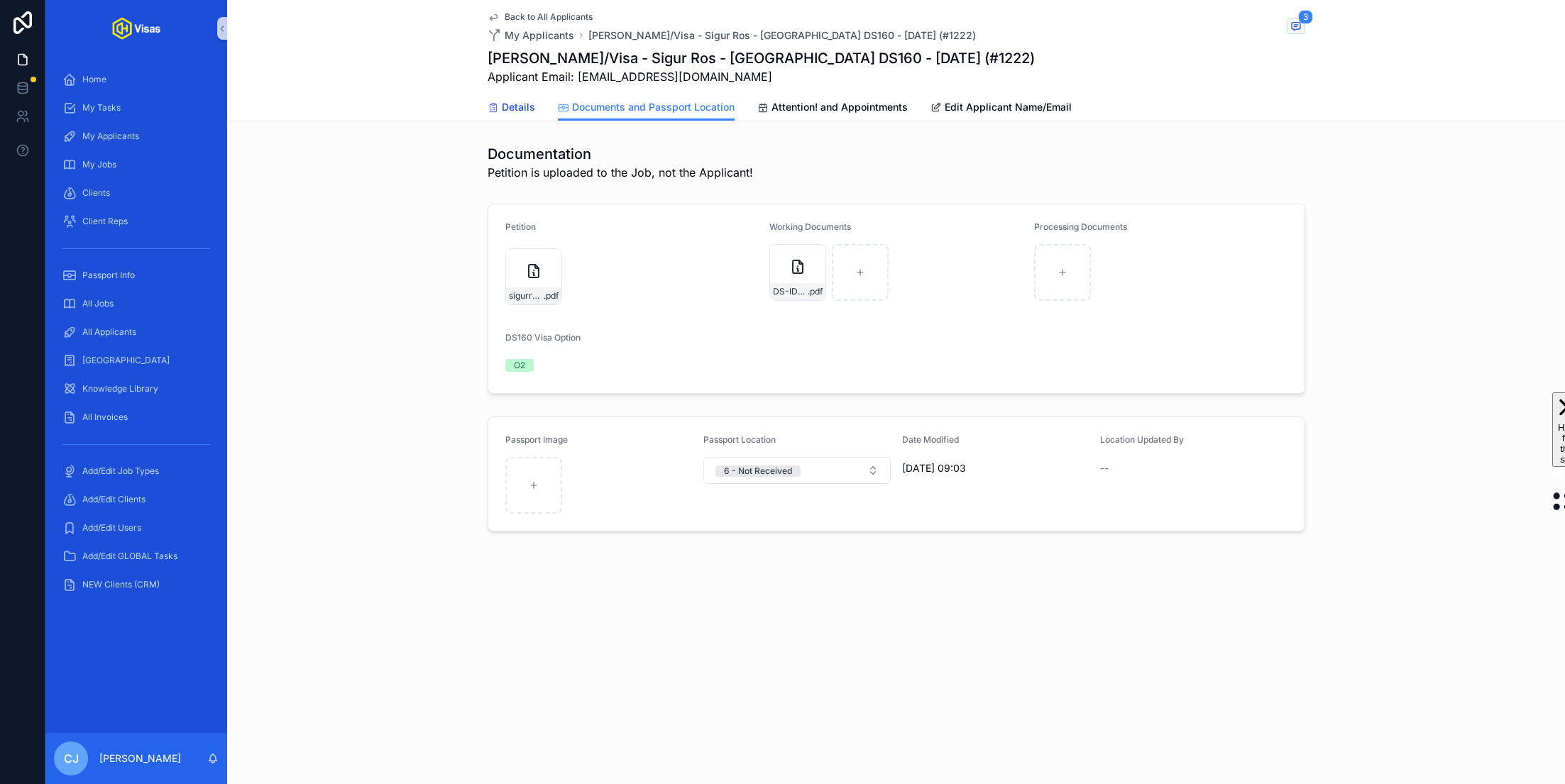
click at [516, 105] on span "Details" at bounding box center [518, 107] width 33 height 14
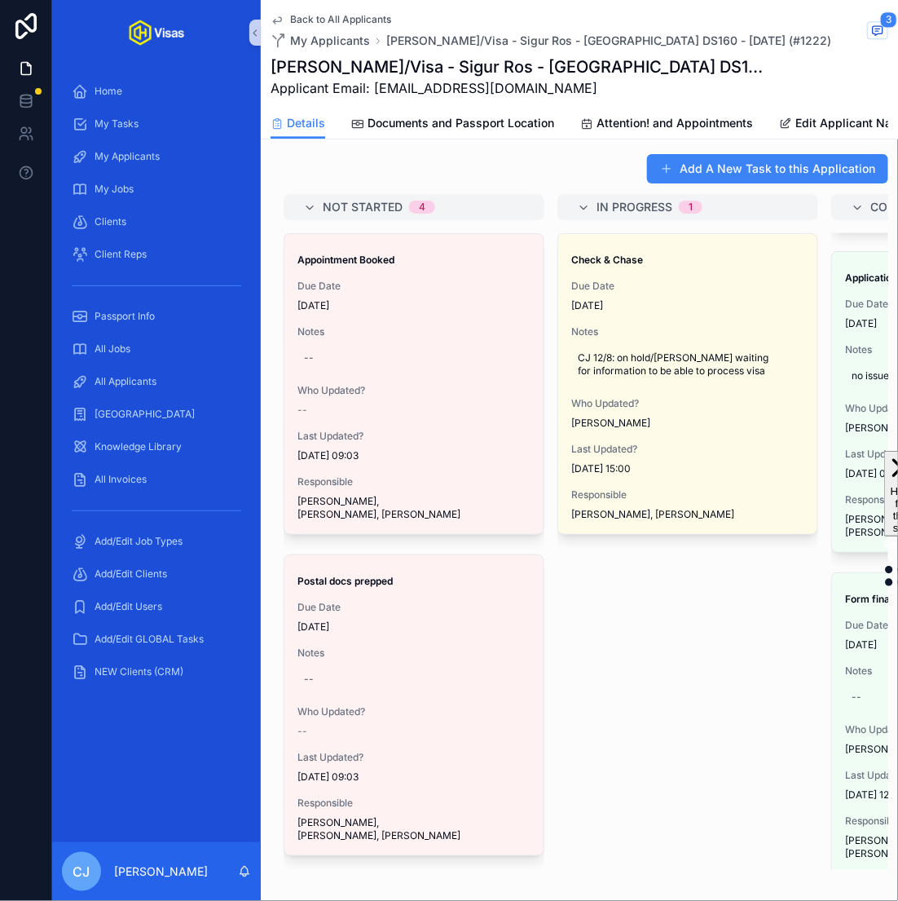
scroll to position [1097, 0]
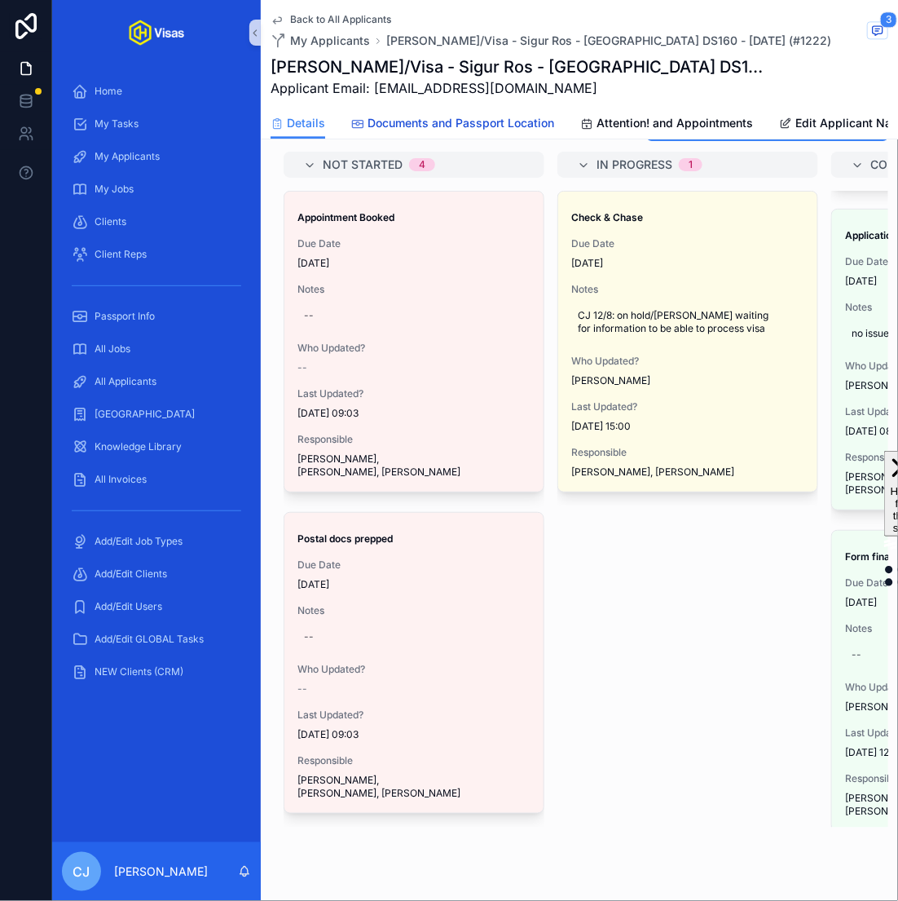
click at [479, 124] on span "Documents and Passport Location" at bounding box center [461, 123] width 187 height 16
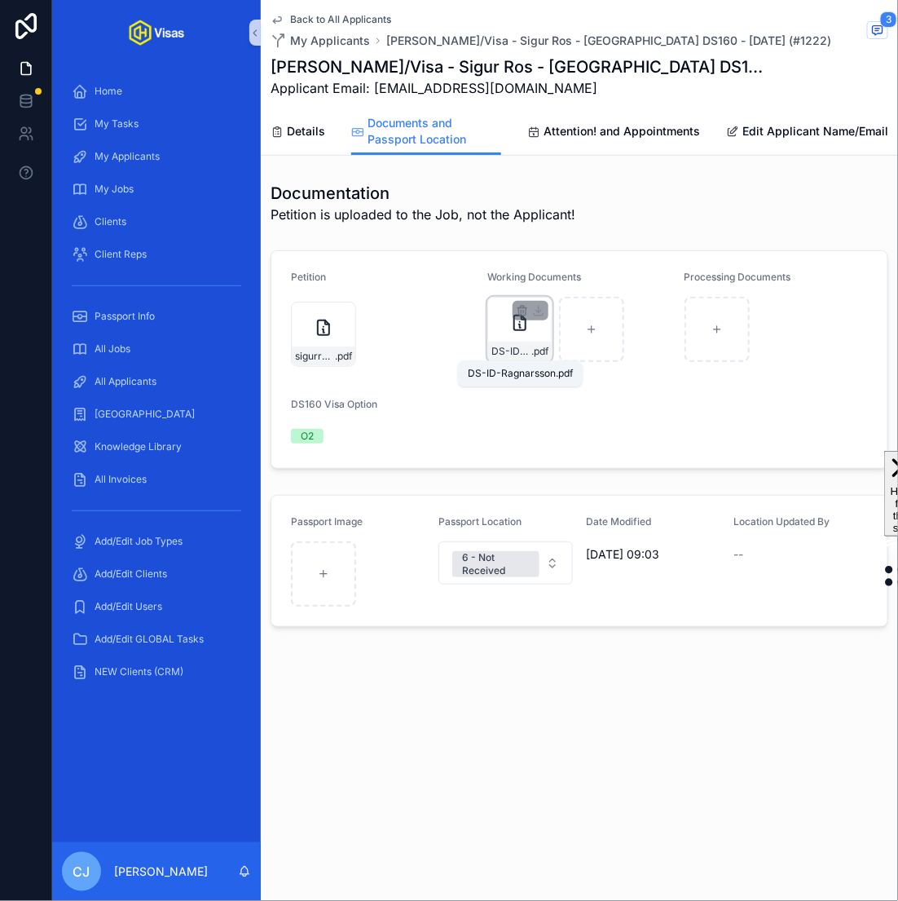
click at [508, 352] on span "DS-ID-Ragnarsson" at bounding box center [512, 351] width 40 height 13
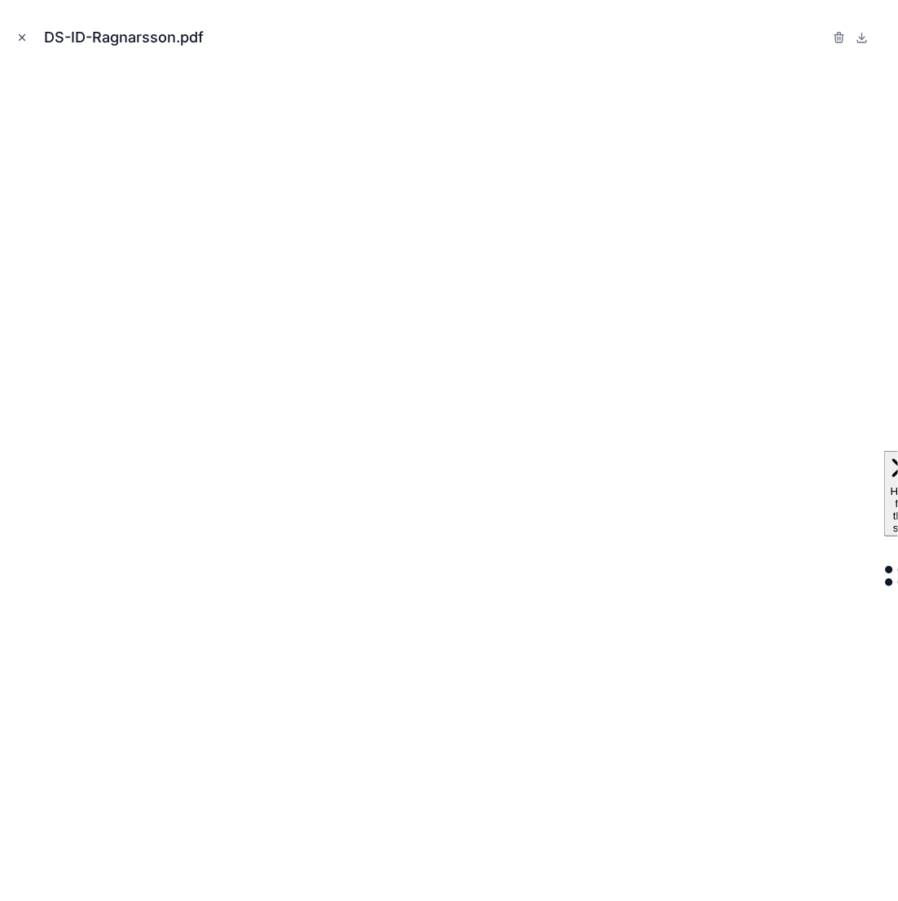
click at [22, 35] on icon "Close modal" at bounding box center [21, 37] width 11 height 11
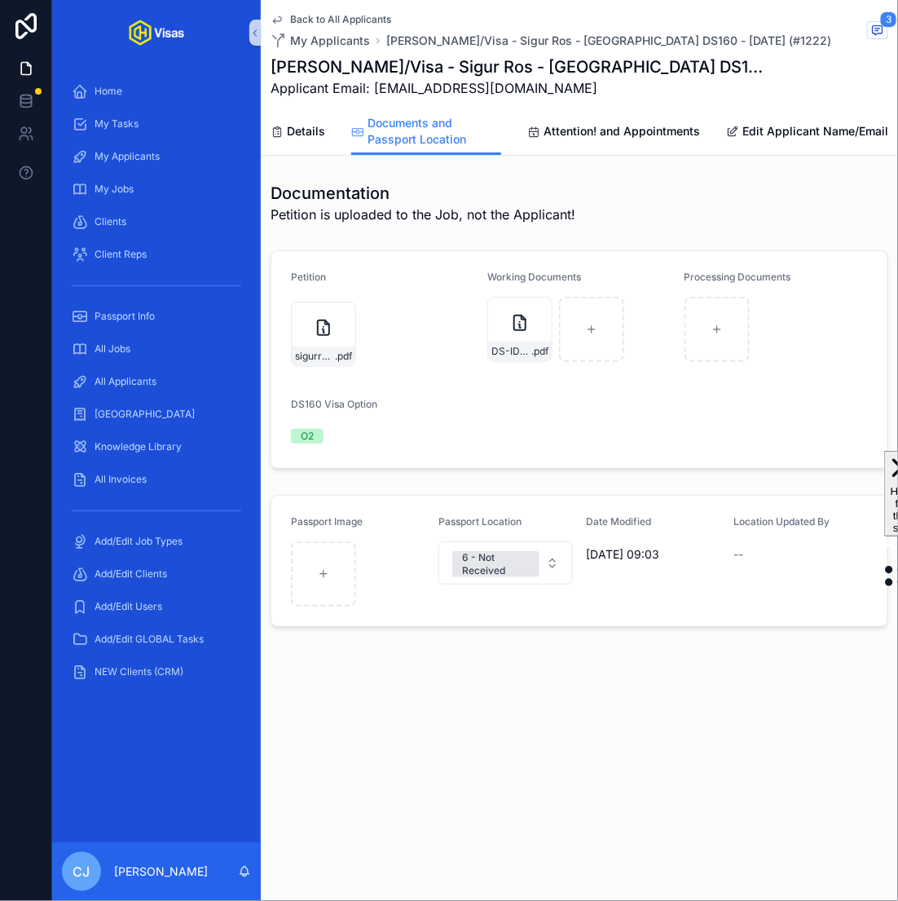
click at [449, 59] on h1 "Sigurdur Geirdal Ragnarsson/Visa - Sigur Ros - USA DS160 - Jun/25 (#1222)" at bounding box center [519, 66] width 496 height 23
copy h1 "Ragnarsson"
click at [338, 355] on span ".pdf" at bounding box center [343, 356] width 17 height 13
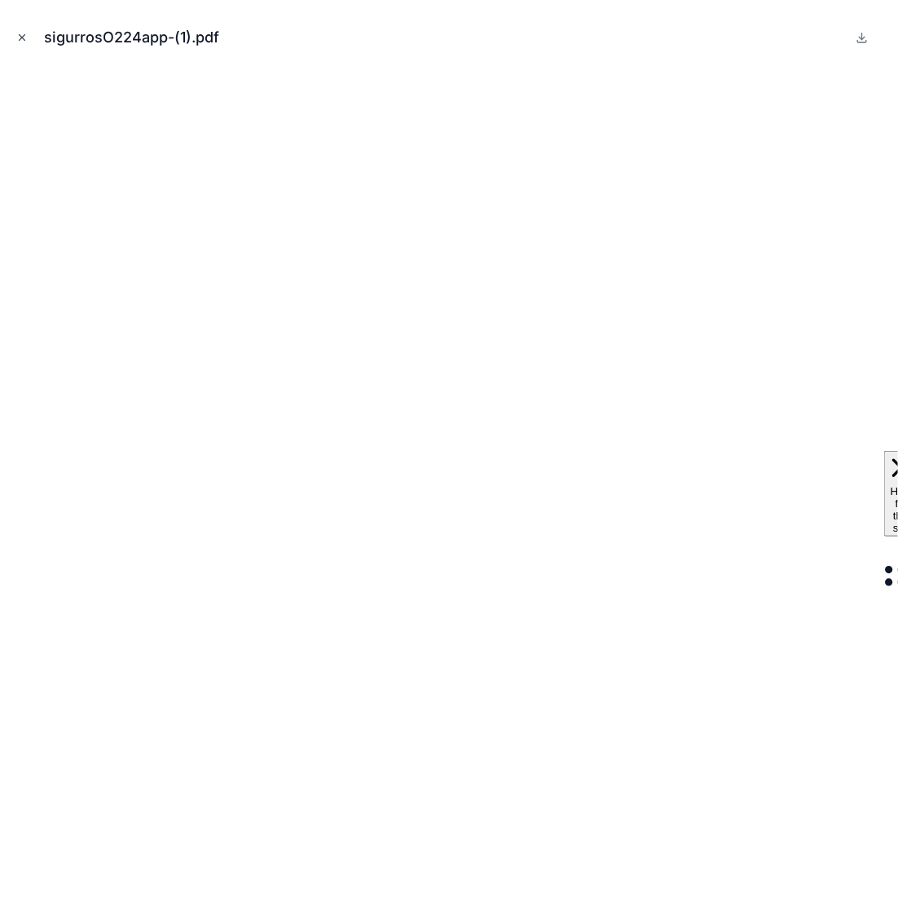
click at [24, 38] on icon "Close modal" at bounding box center [21, 37] width 11 height 11
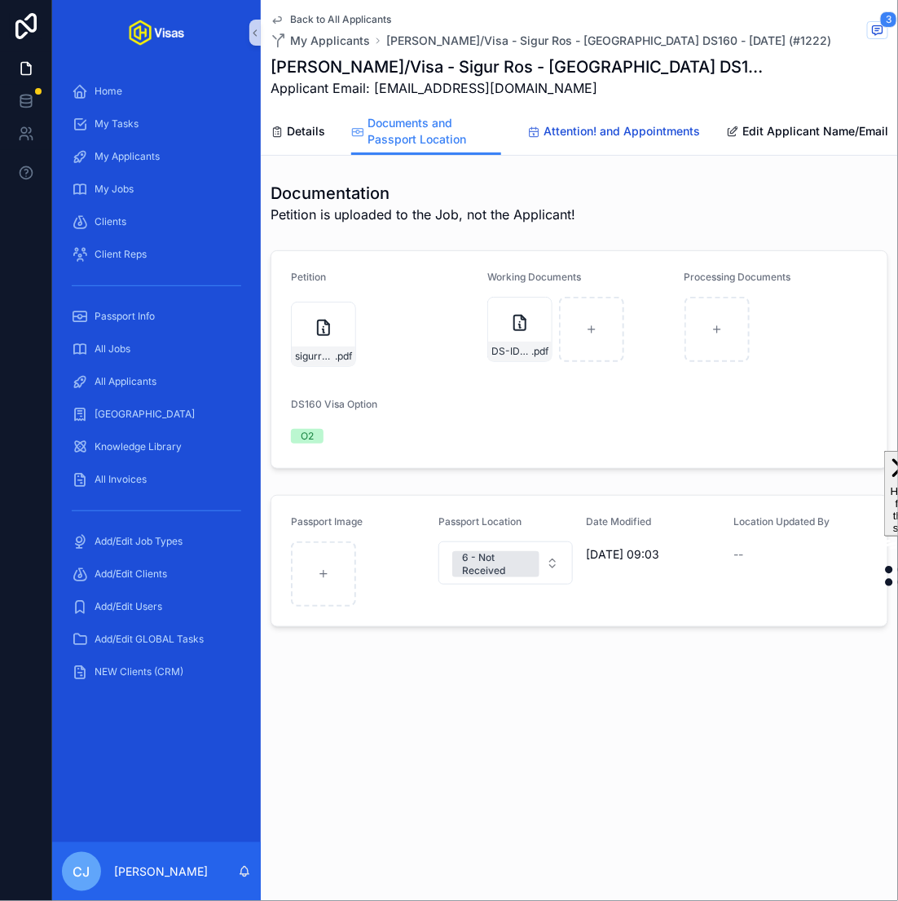
click at [642, 123] on span "Attention! and Appointments" at bounding box center [622, 131] width 157 height 16
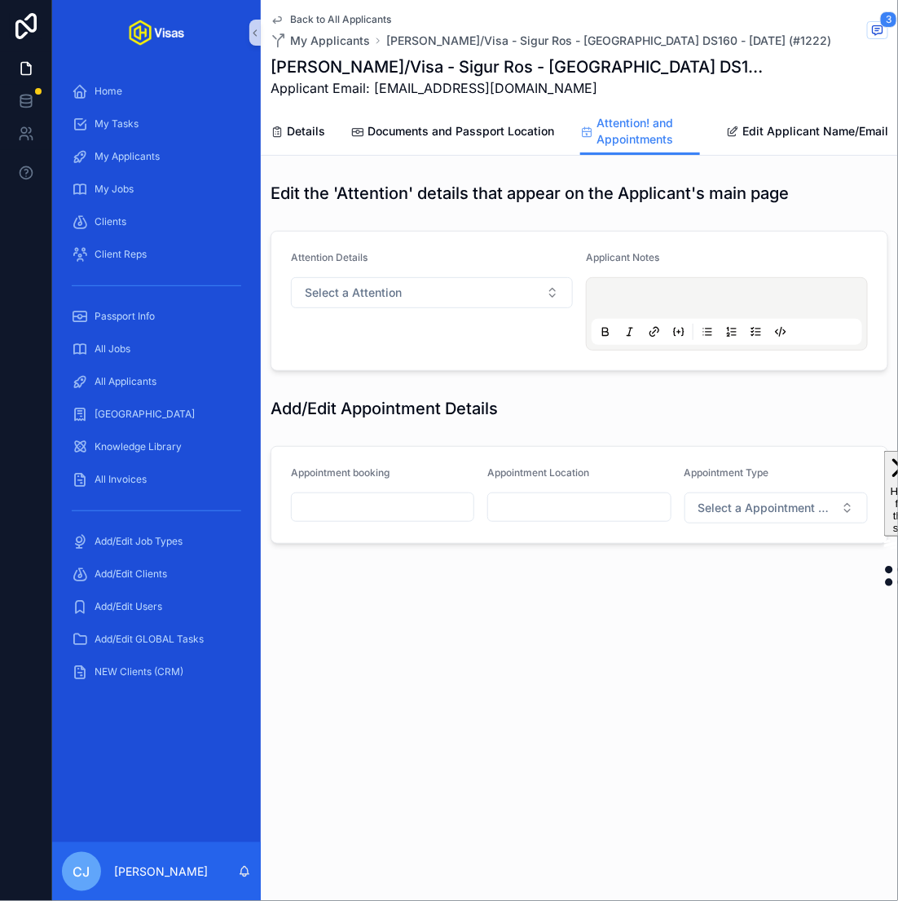
click at [398, 504] on input "scrollable content" at bounding box center [383, 507] width 182 height 23
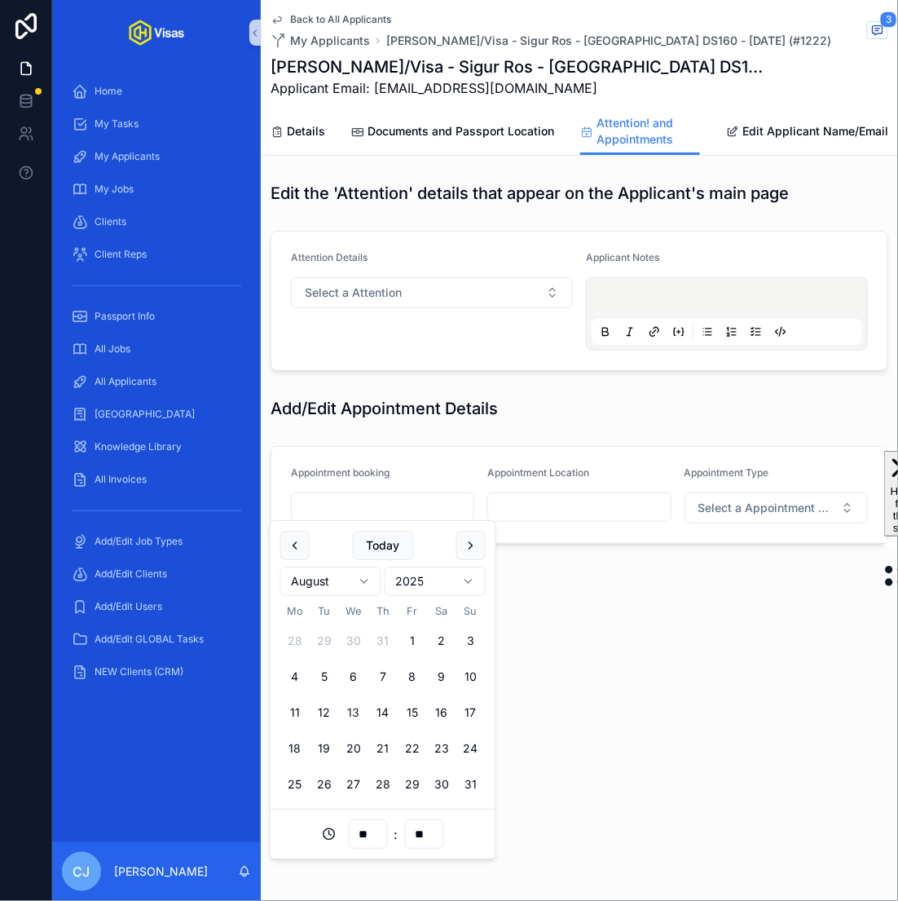
click at [587, 505] on input "scrollable content" at bounding box center [579, 507] width 182 height 23
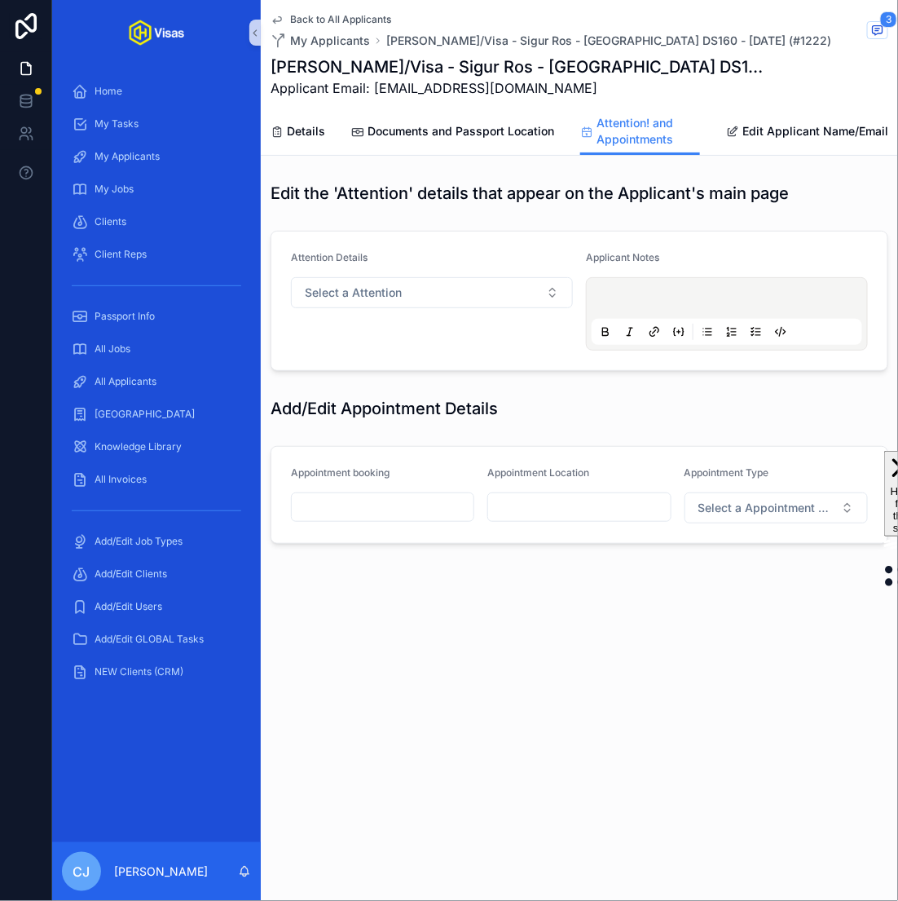
paste input "**********"
type input "**********"
click at [748, 500] on span "Select a Appointment Type" at bounding box center [767, 508] width 136 height 16
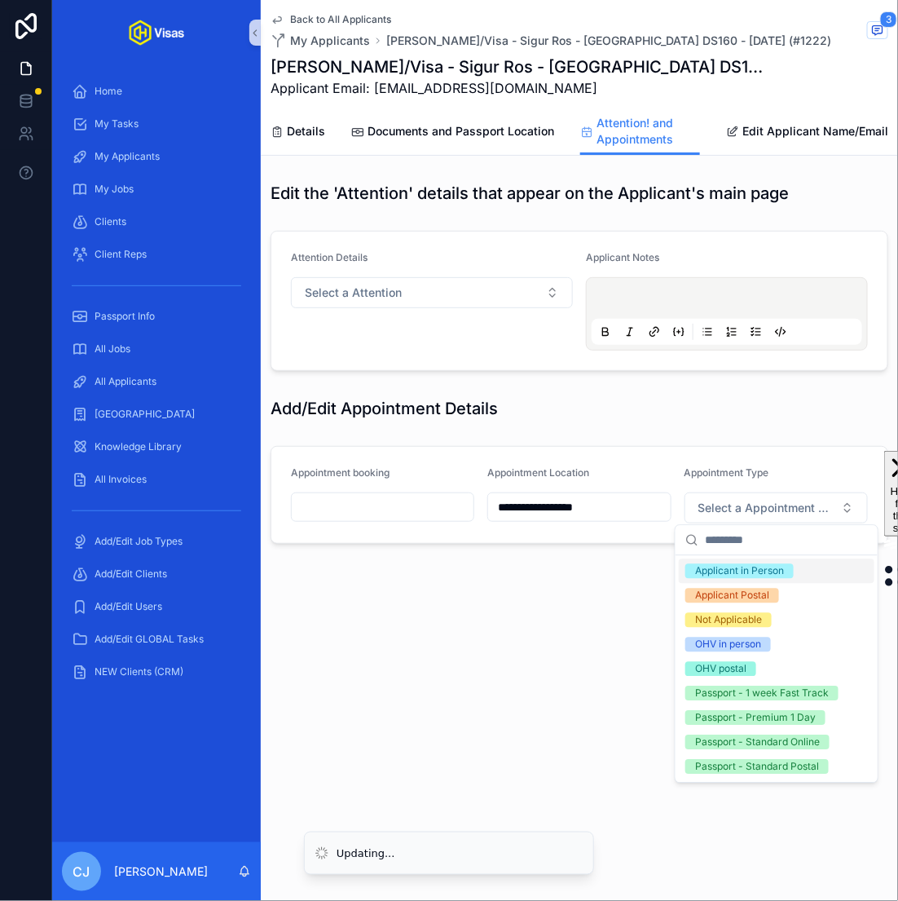
click at [759, 571] on div "Applicant in Person" at bounding box center [739, 571] width 89 height 15
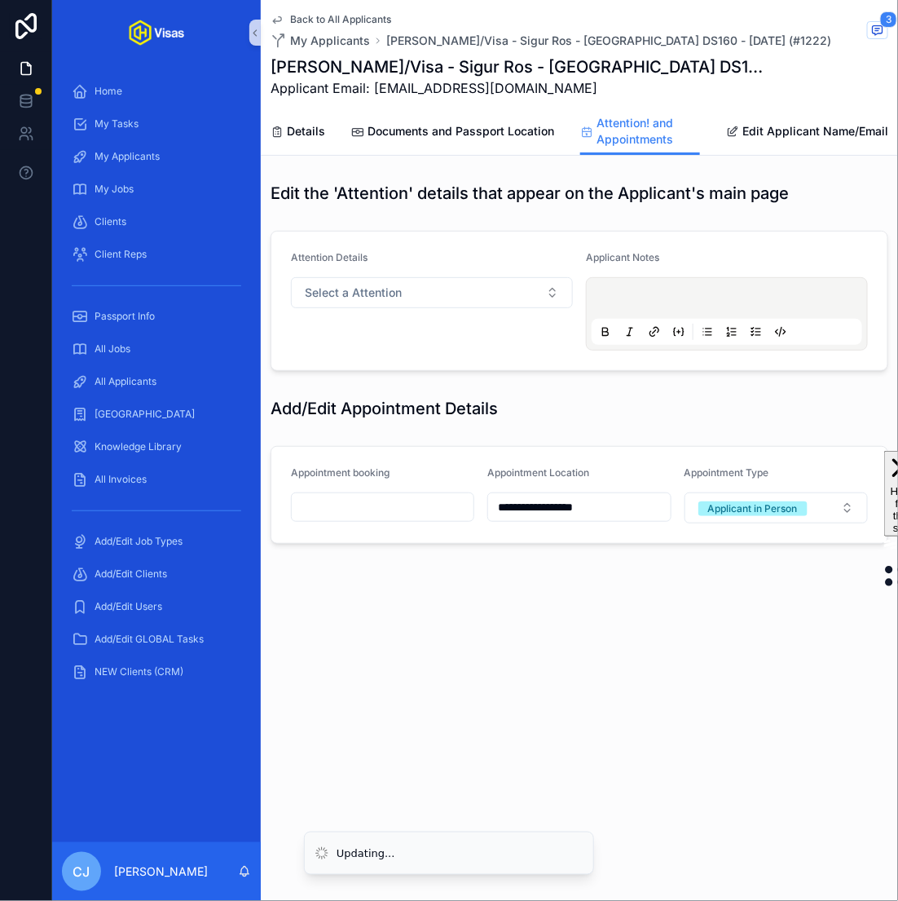
click at [422, 513] on input "scrollable content" at bounding box center [383, 507] width 182 height 23
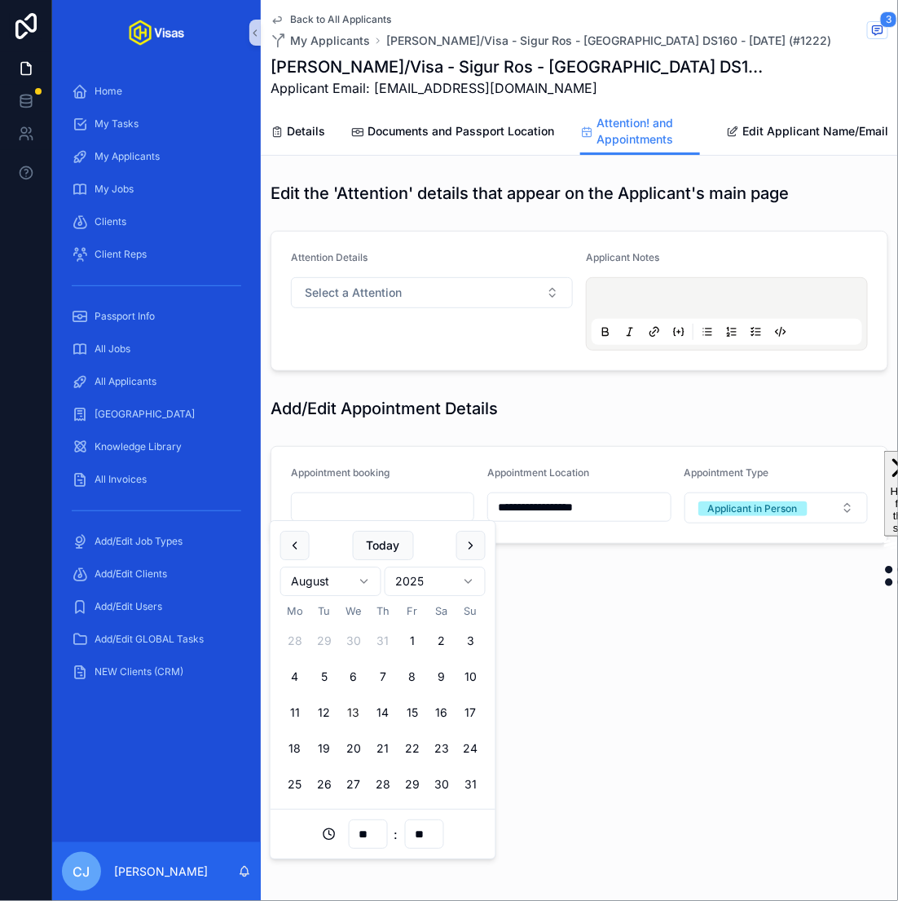
click at [640, 622] on div "**********" at bounding box center [580, 327] width 638 height 655
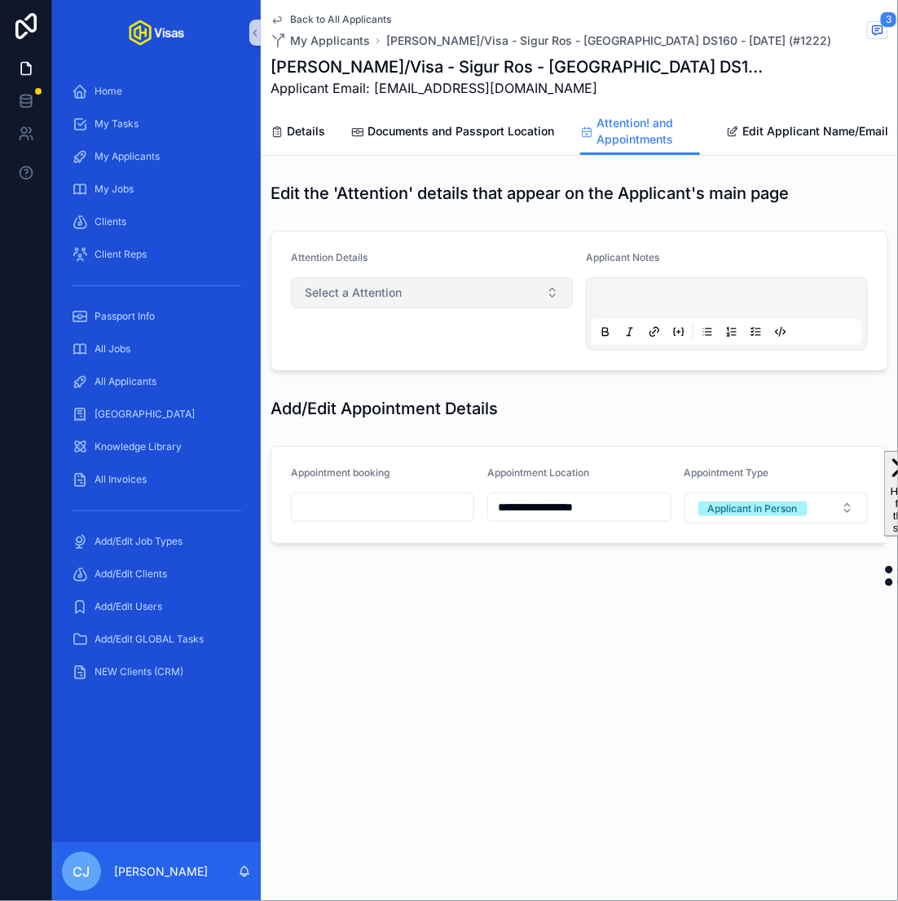
click at [447, 300] on button "Select a Attention" at bounding box center [432, 292] width 282 height 31
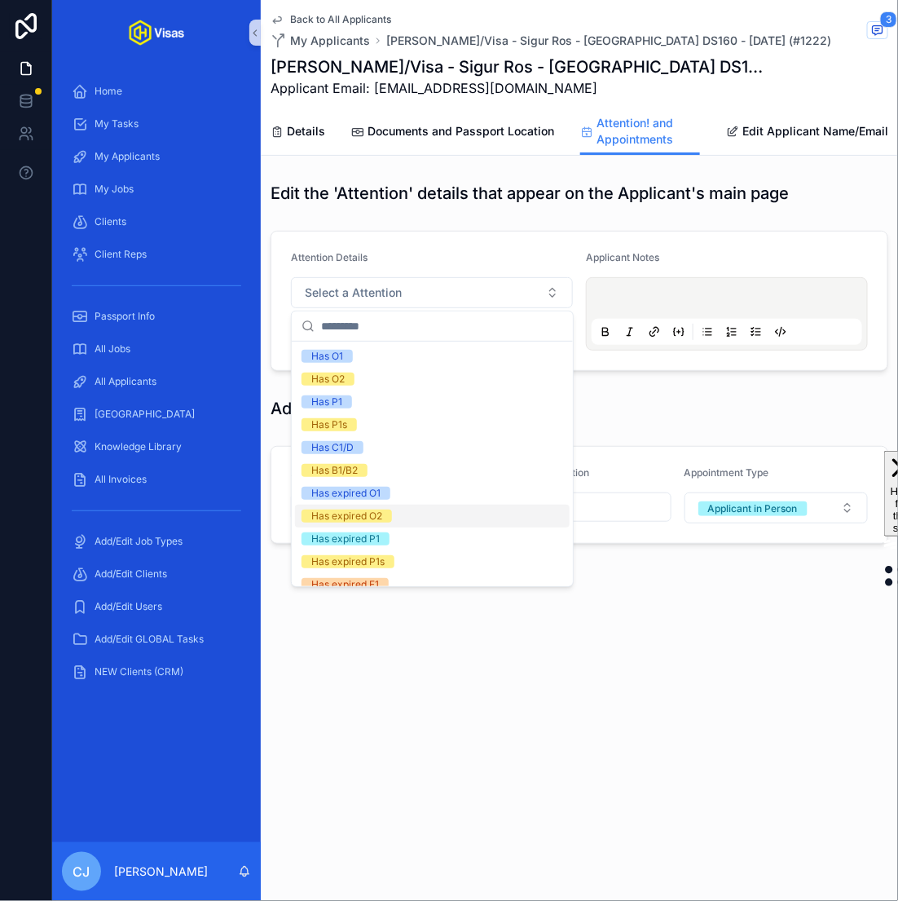
click at [412, 510] on div "Has expired O2" at bounding box center [432, 516] width 275 height 23
click at [635, 304] on p "scrollable content" at bounding box center [730, 301] width 271 height 16
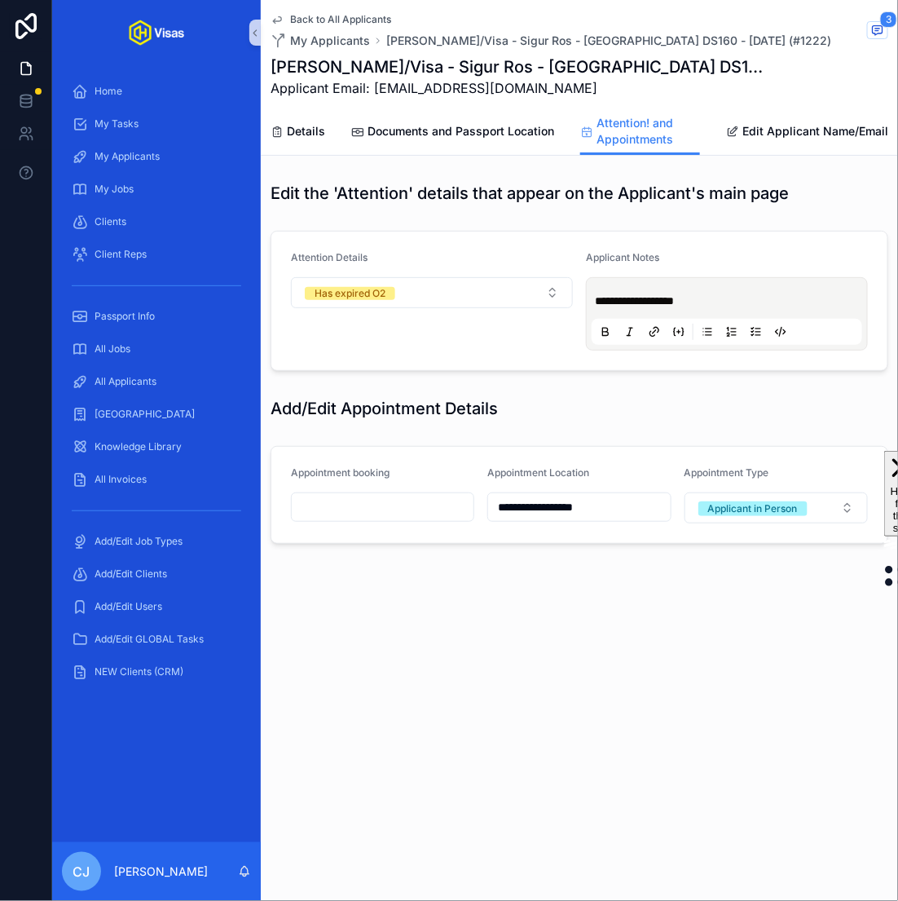
click at [585, 566] on div "**********" at bounding box center [580, 327] width 638 height 655
click at [422, 118] on link "Documents and Passport Location" at bounding box center [452, 133] width 203 height 33
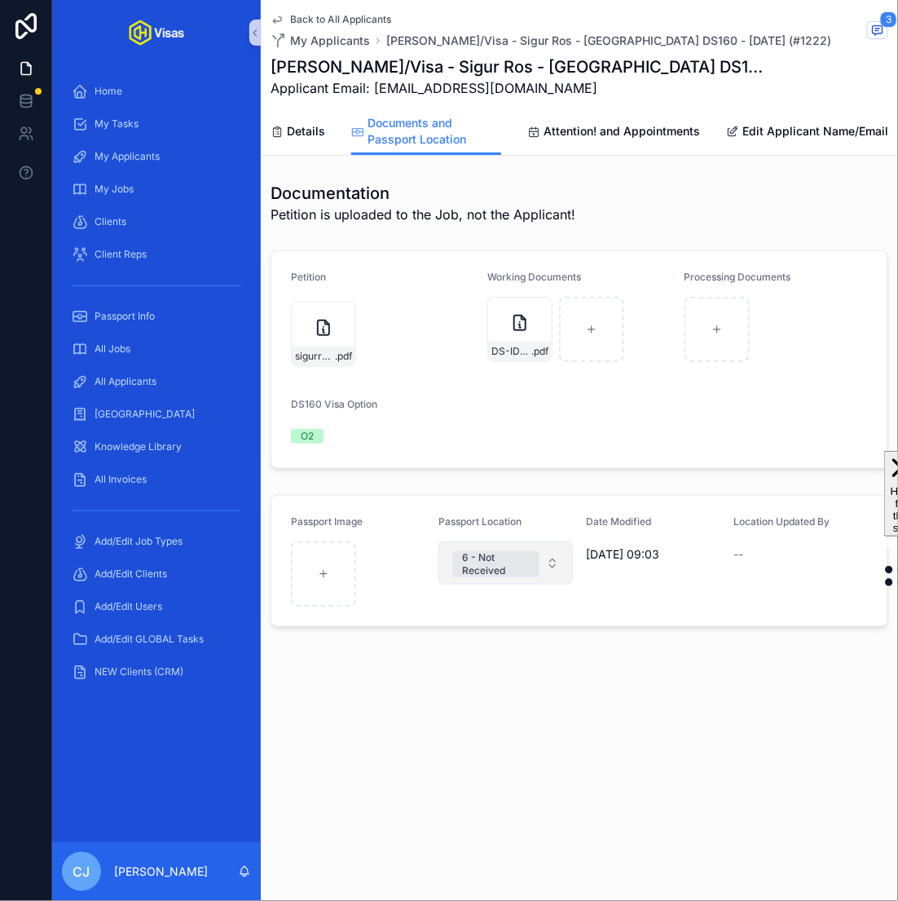
click at [531, 572] on span "6 - Not Received" at bounding box center [495, 564] width 87 height 26
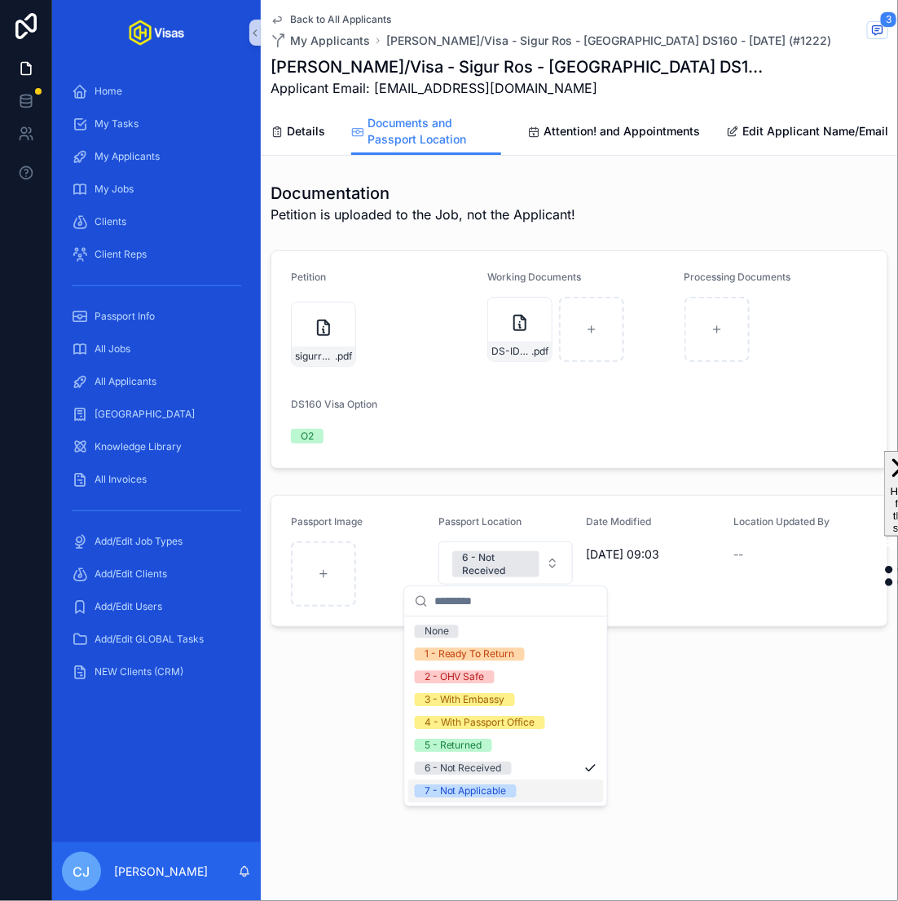
click at [488, 794] on div "7 - Not Applicable" at bounding box center [466, 791] width 82 height 13
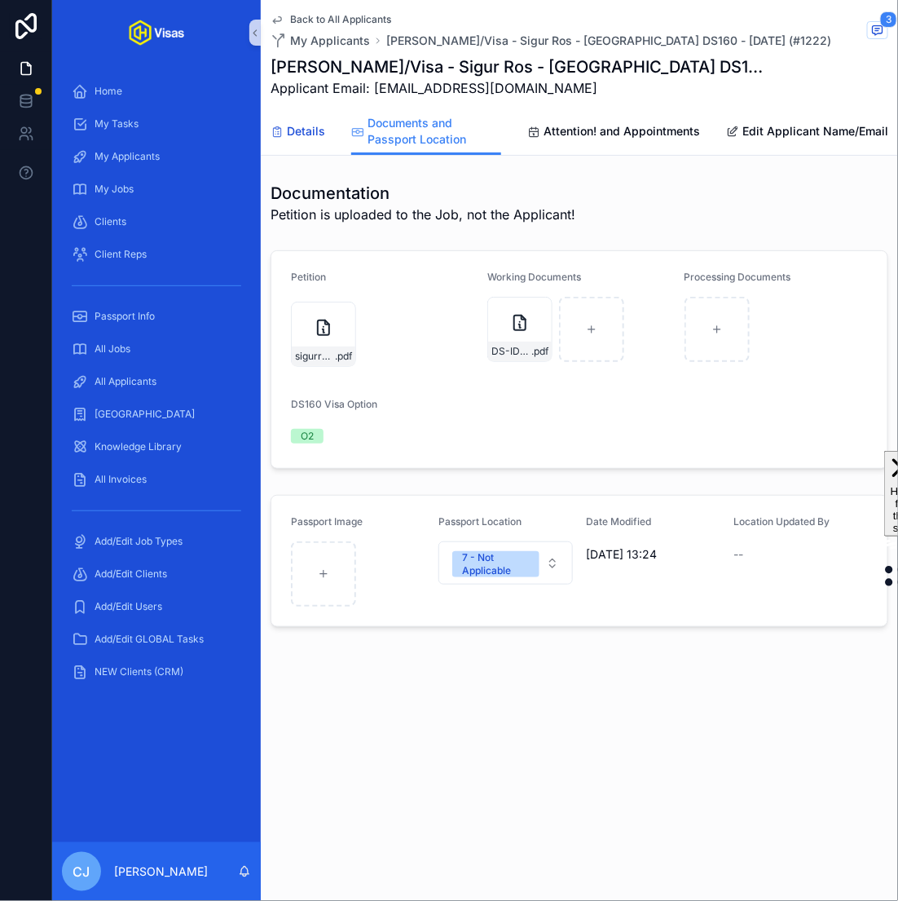
click at [309, 138] on span "Details" at bounding box center [306, 131] width 38 height 16
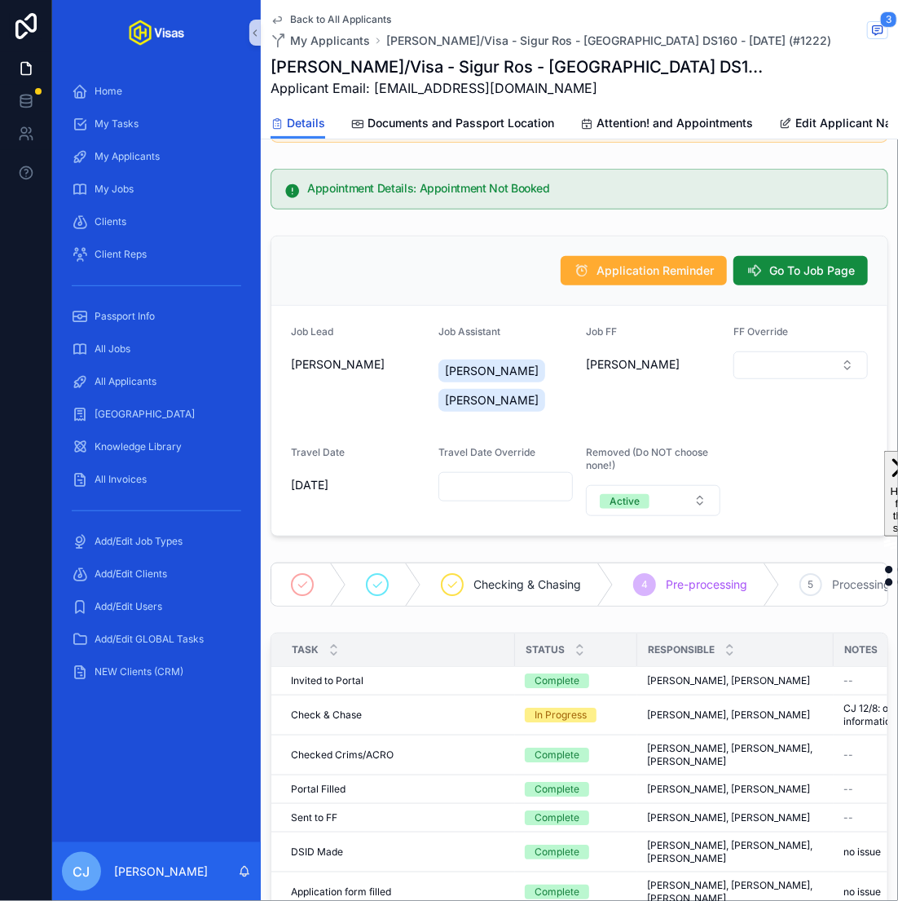
scroll to position [145, 0]
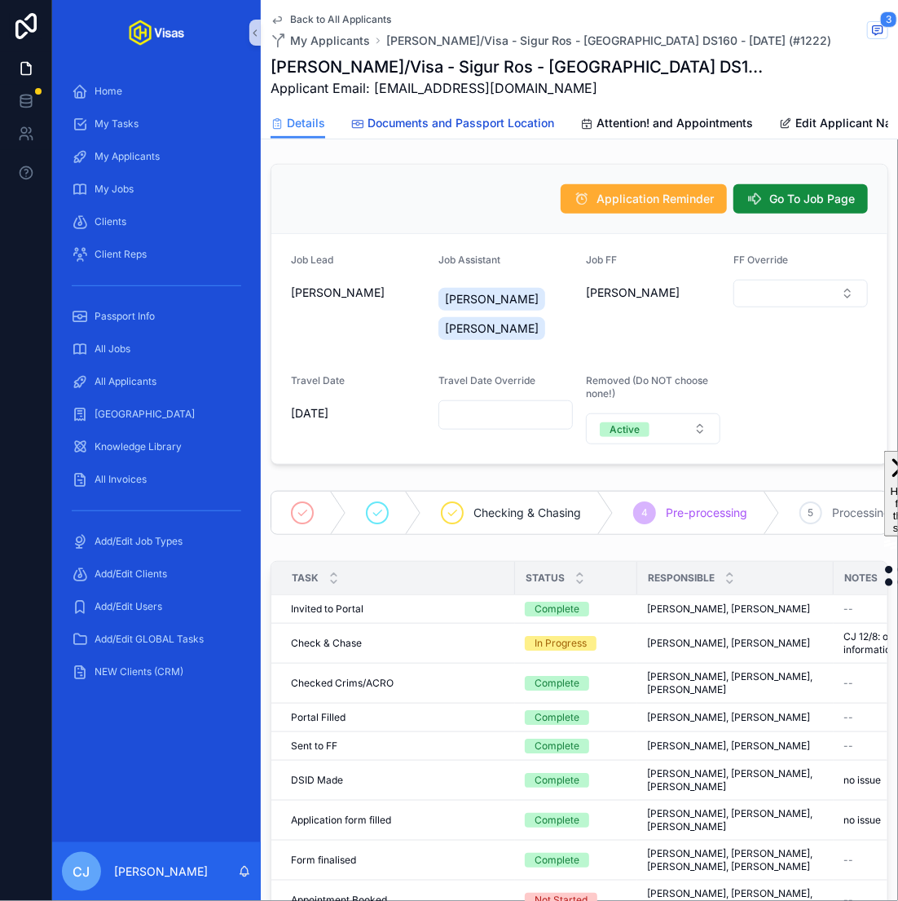
click at [495, 135] on link "Documents and Passport Location" at bounding box center [452, 124] width 203 height 33
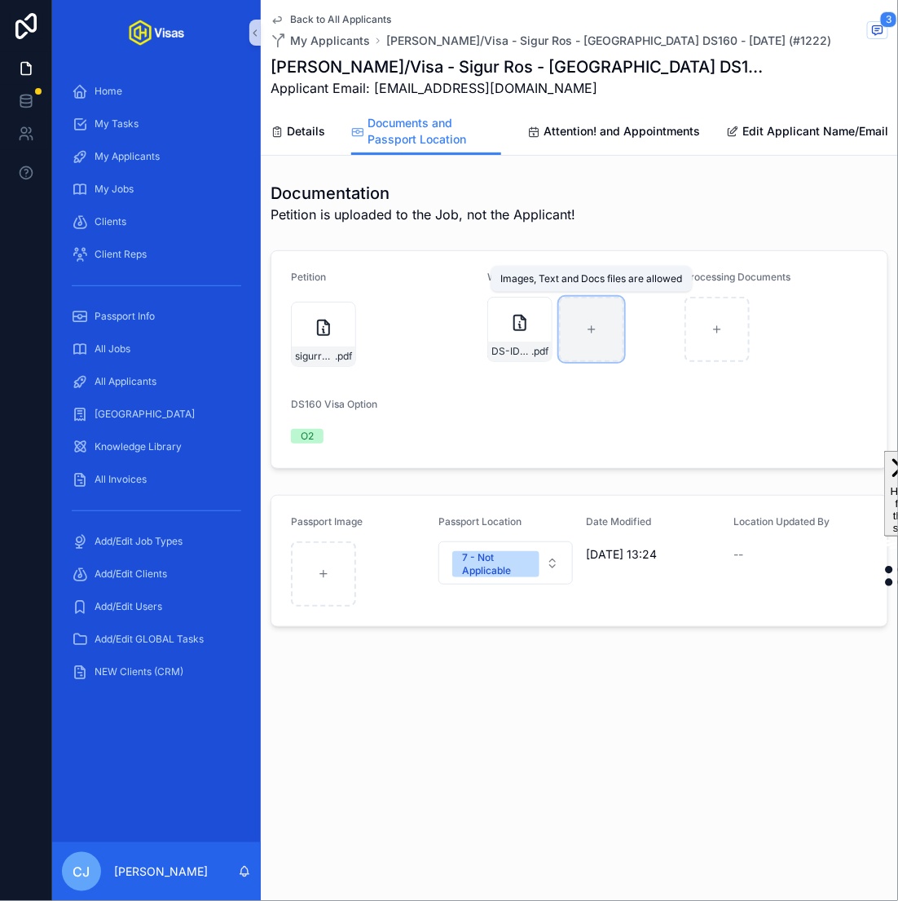
click at [613, 348] on div "scrollable content" at bounding box center [591, 329] width 65 height 65
type input "**********"
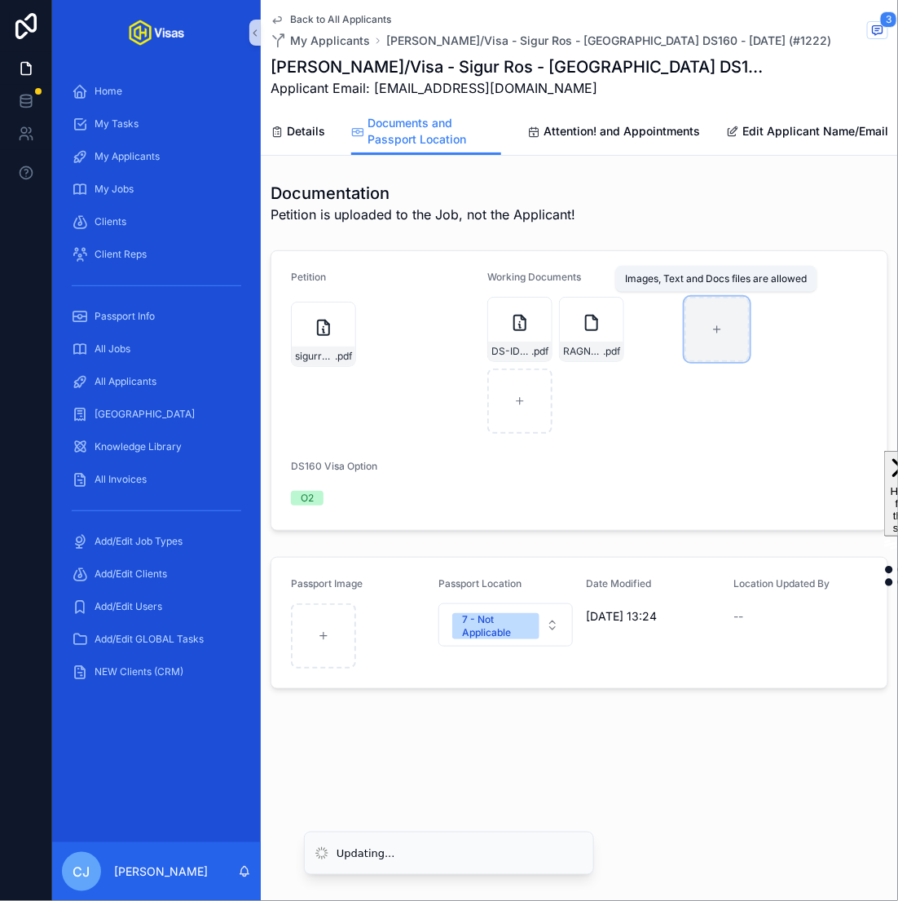
click at [716, 322] on div "scrollable content" at bounding box center [717, 329] width 65 height 65
type input "**********"
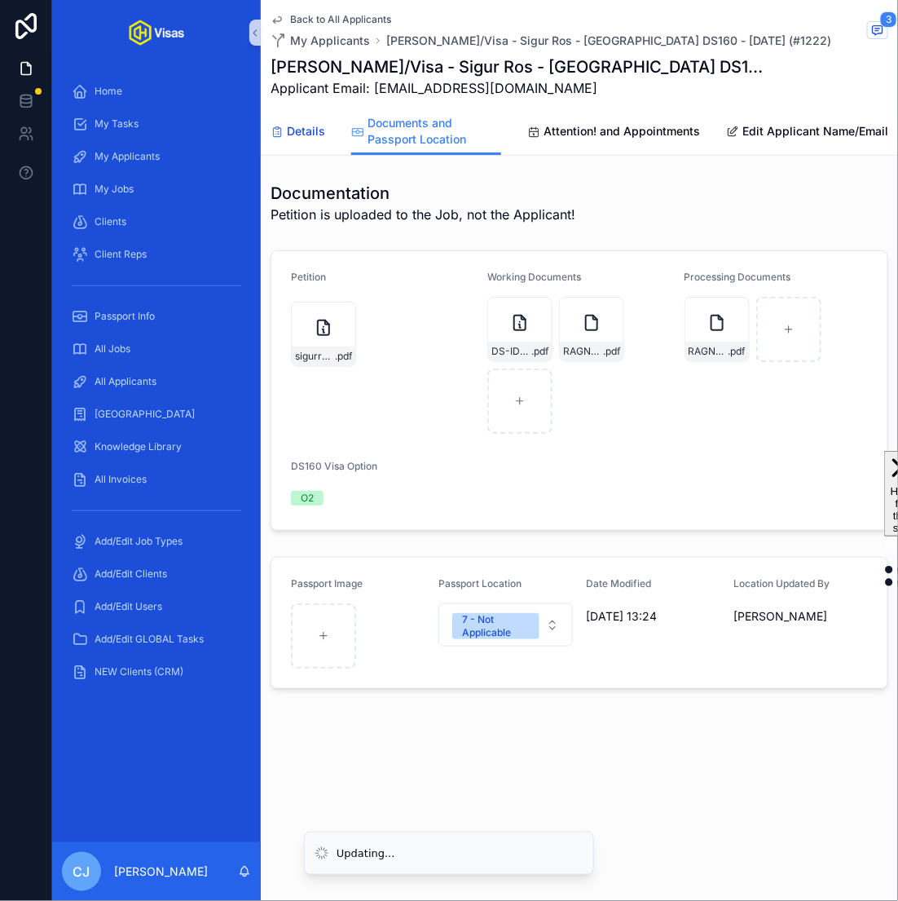
click at [302, 119] on link "Details" at bounding box center [298, 133] width 55 height 33
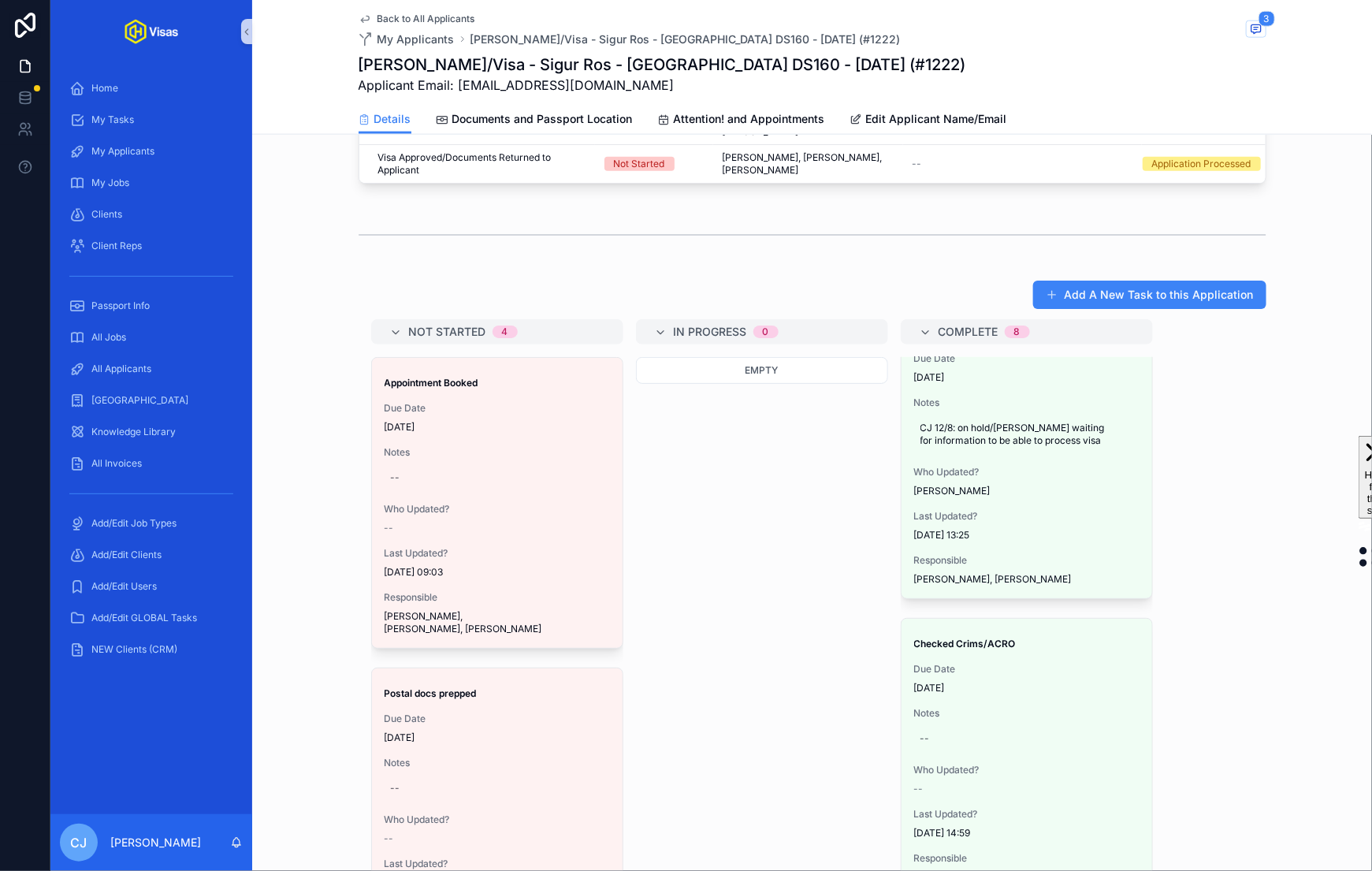
scroll to position [391, 0]
drag, startPoint x: 733, startPoint y: 581, endPoint x: 628, endPoint y: 17, distance: 573.7
click at [108, 360] on div "All Applicants" at bounding box center [152, 369] width 164 height 25
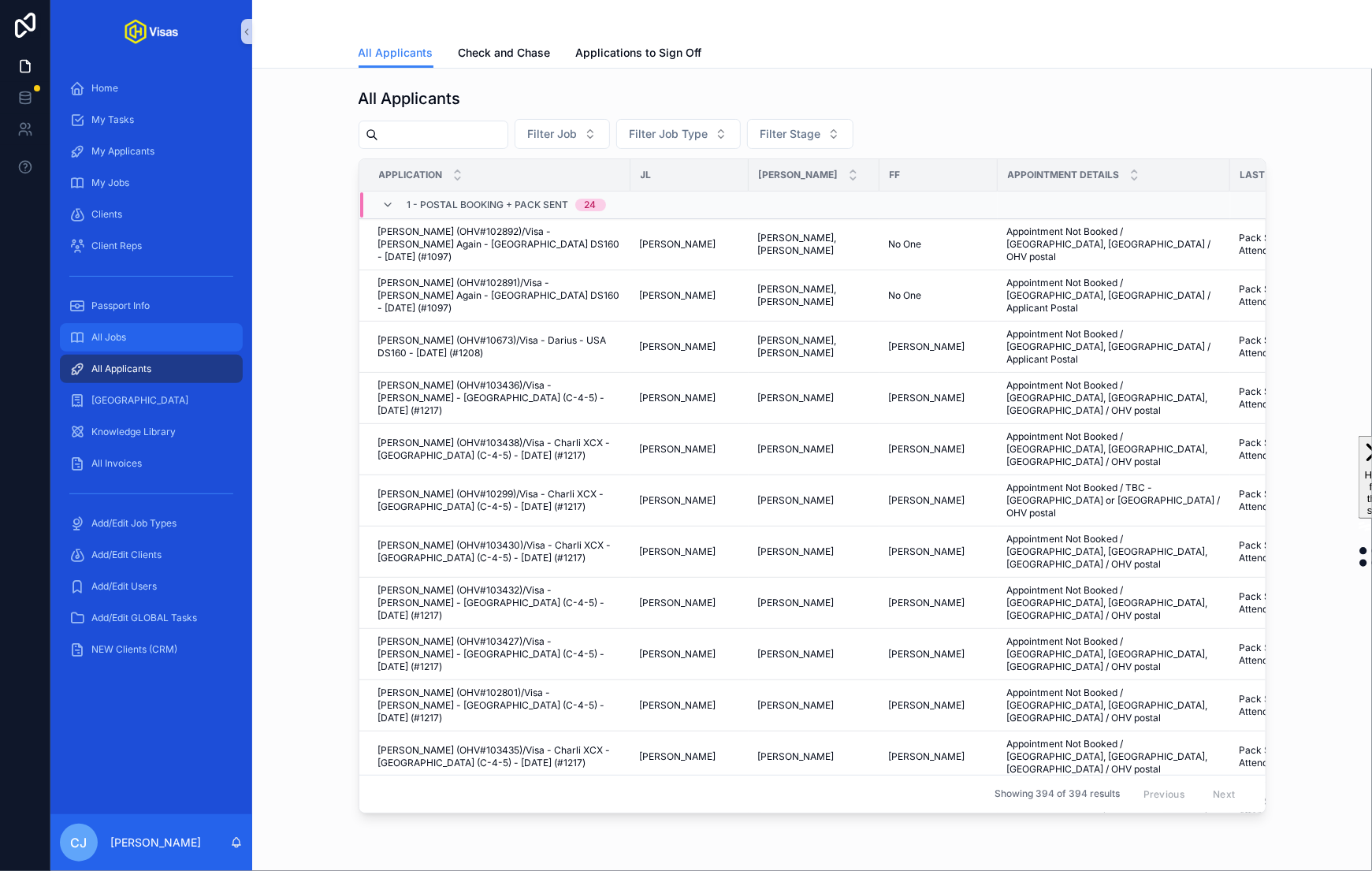
click at [119, 329] on div "All Jobs" at bounding box center [152, 337] width 164 height 25
